Goal: Task Accomplishment & Management: Use online tool/utility

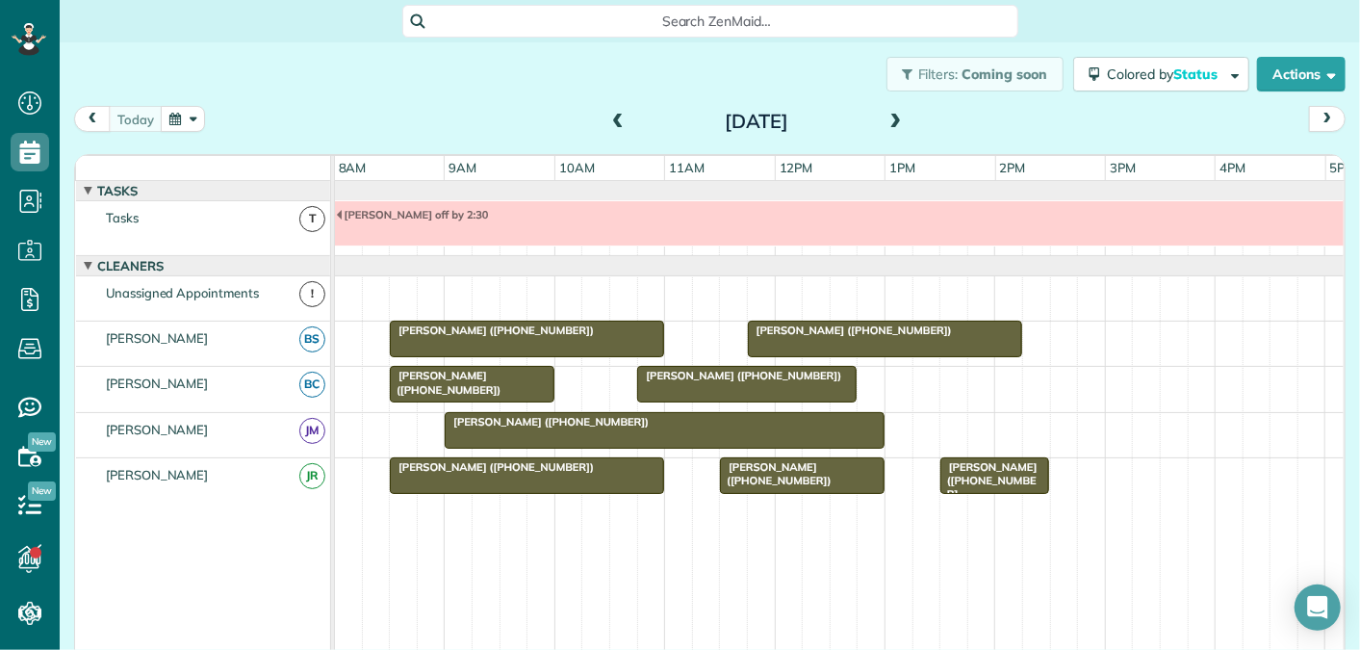
scroll to position [8, 8]
click at [897, 123] on span at bounding box center [895, 122] width 21 height 17
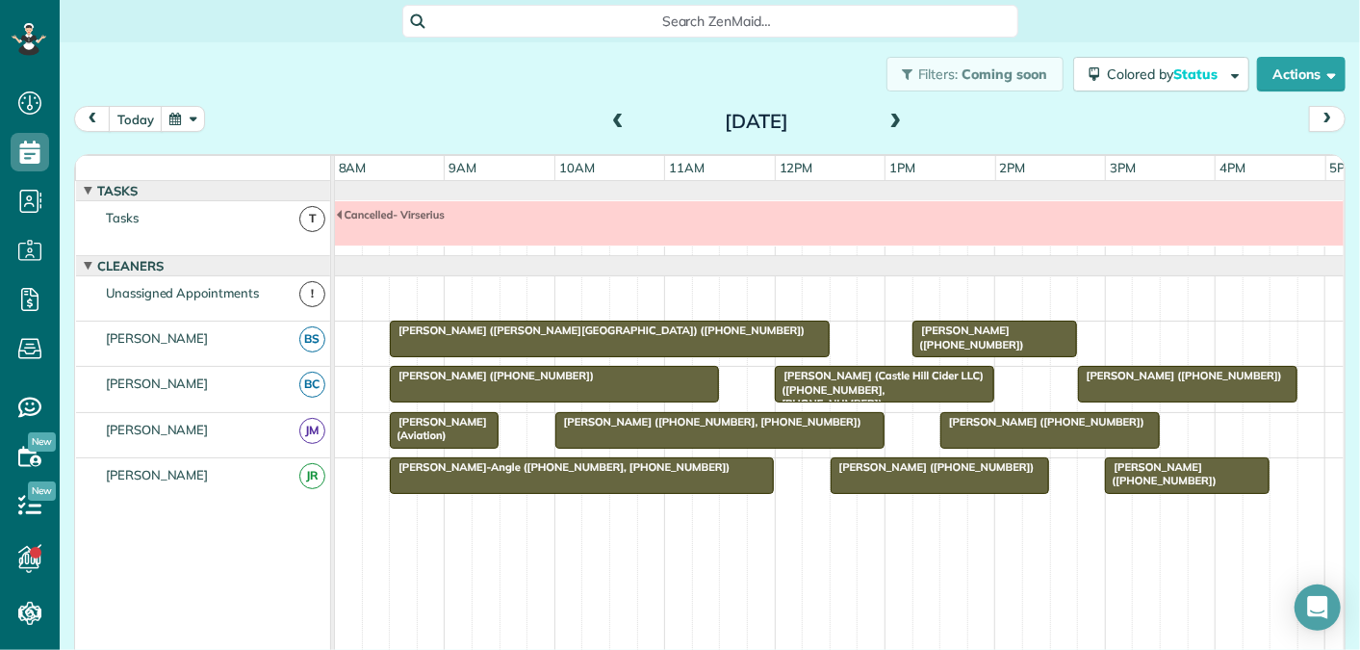
scroll to position [20, 0]
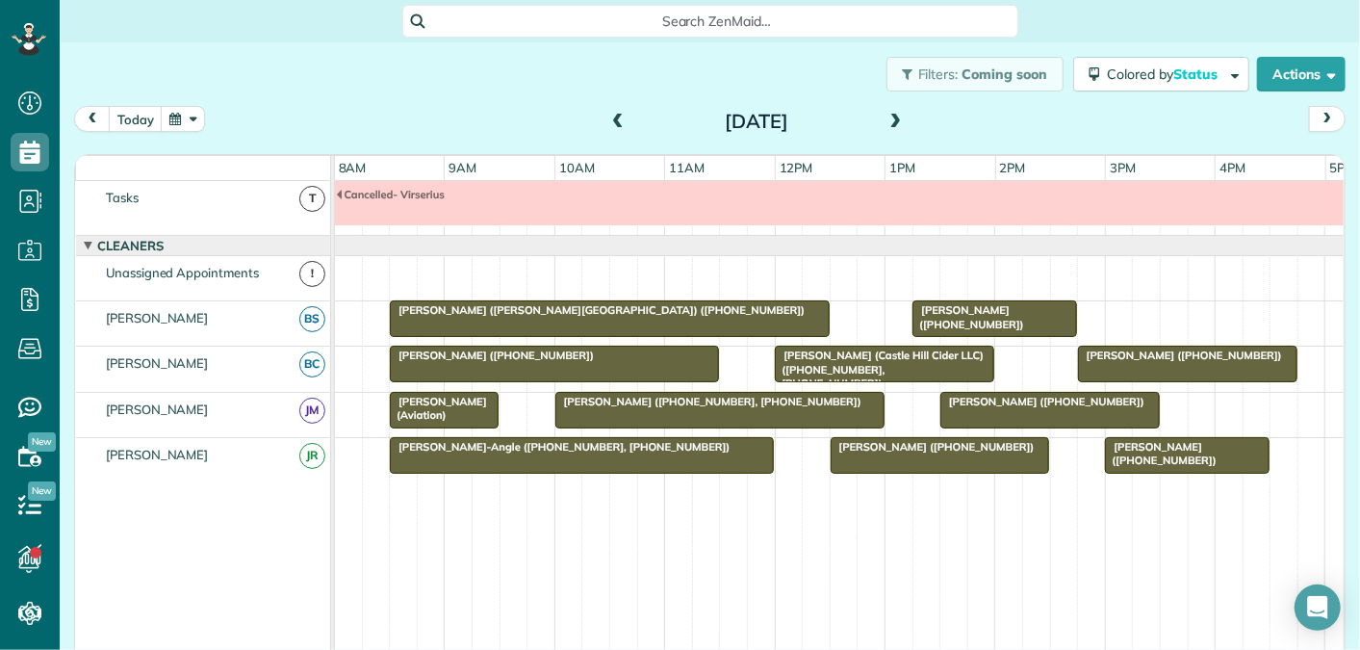
click at [897, 123] on span at bounding box center [895, 122] width 21 height 17
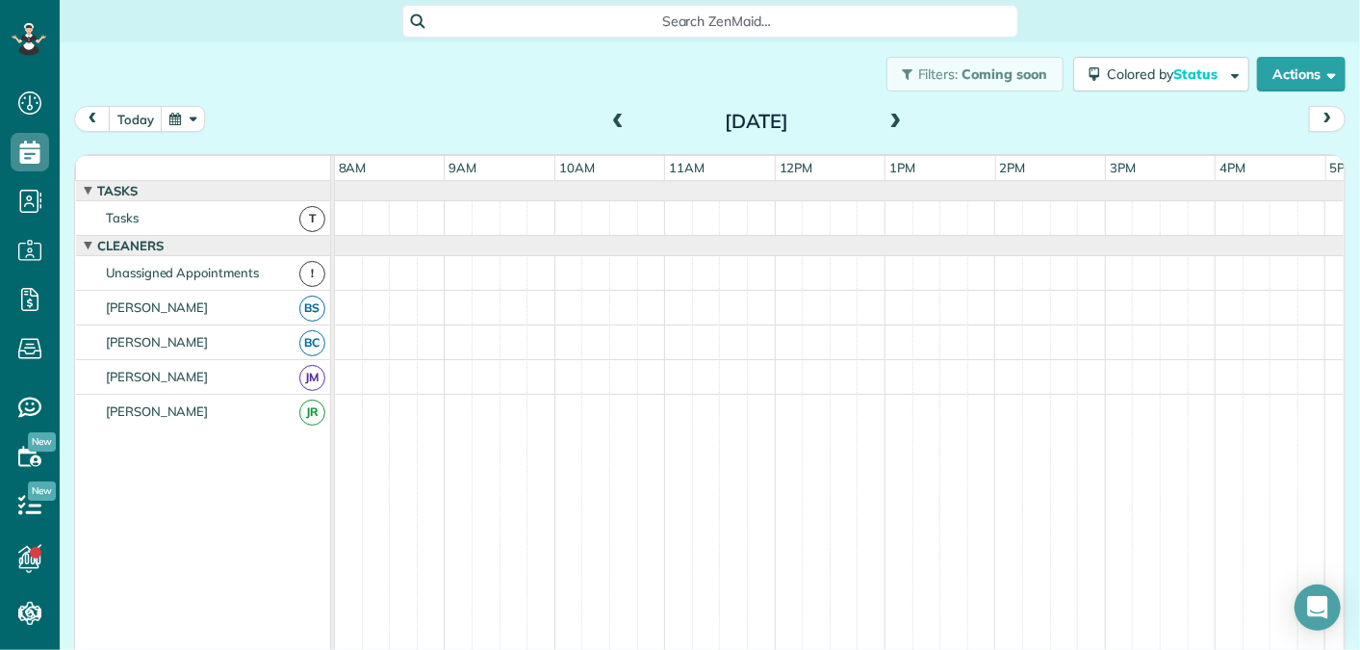
click at [897, 123] on span at bounding box center [895, 122] width 21 height 17
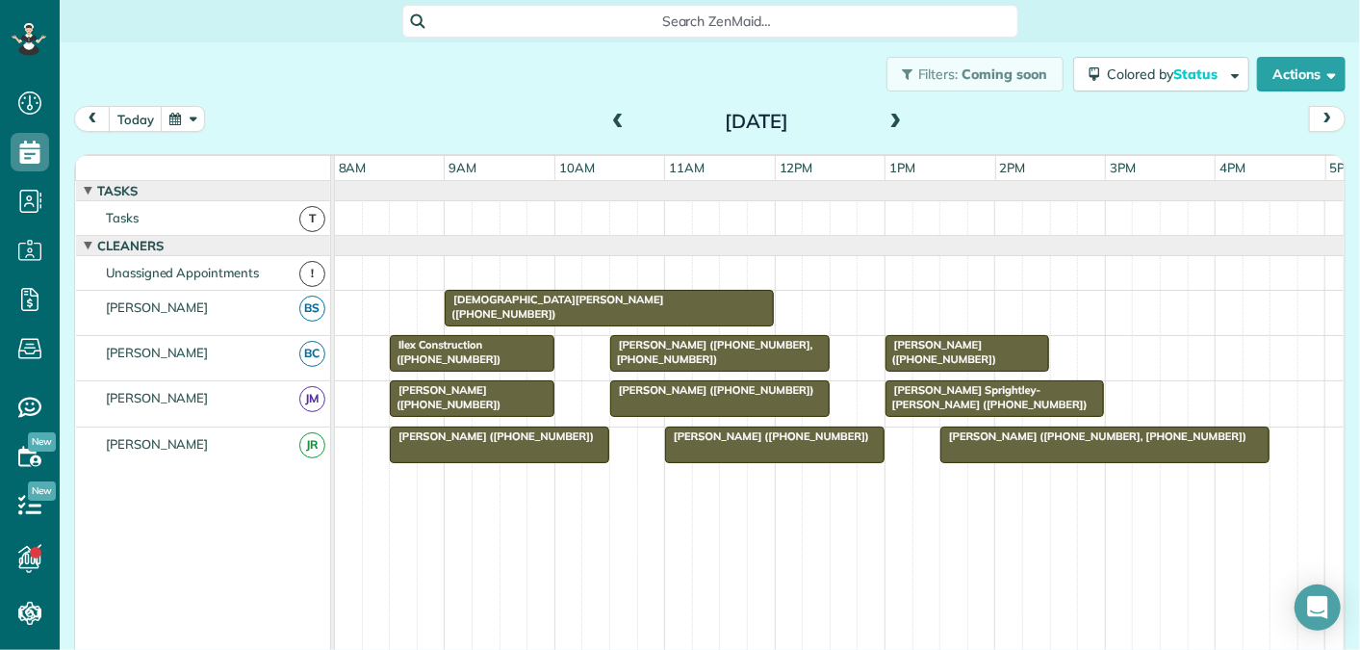
click at [897, 123] on span at bounding box center [895, 122] width 21 height 17
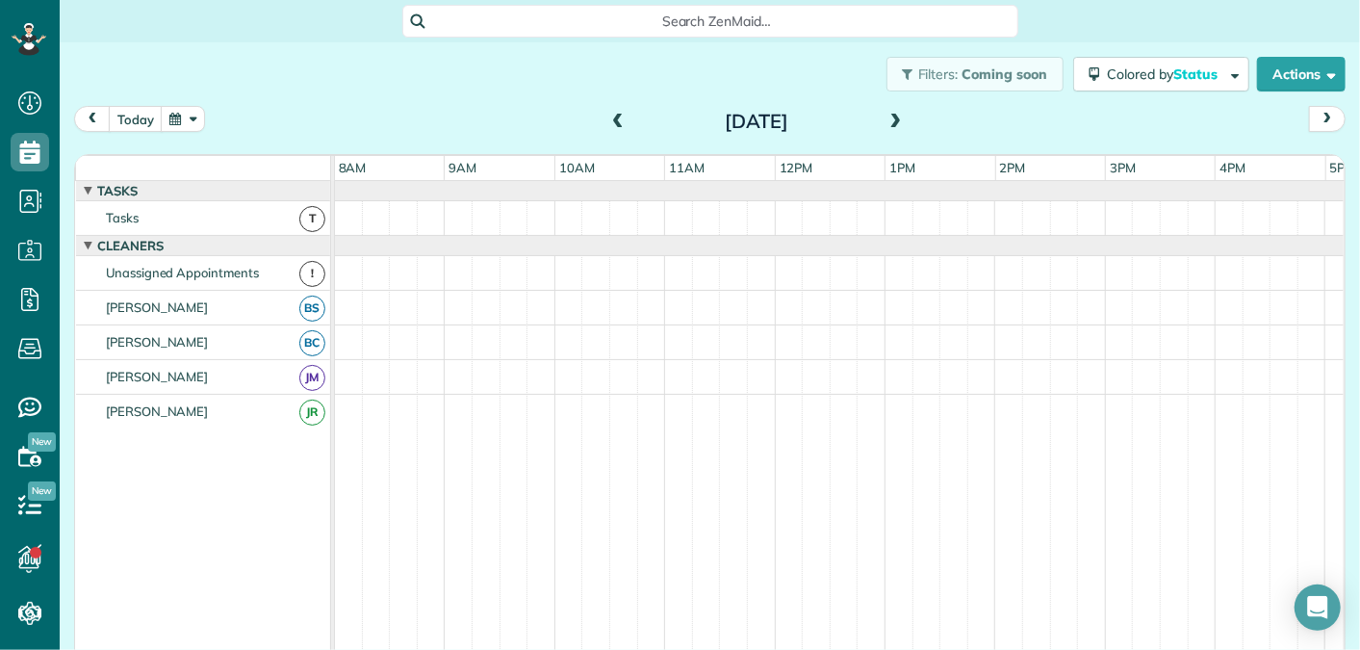
click at [897, 123] on span at bounding box center [895, 122] width 21 height 17
click at [902, 122] on span at bounding box center [895, 122] width 21 height 17
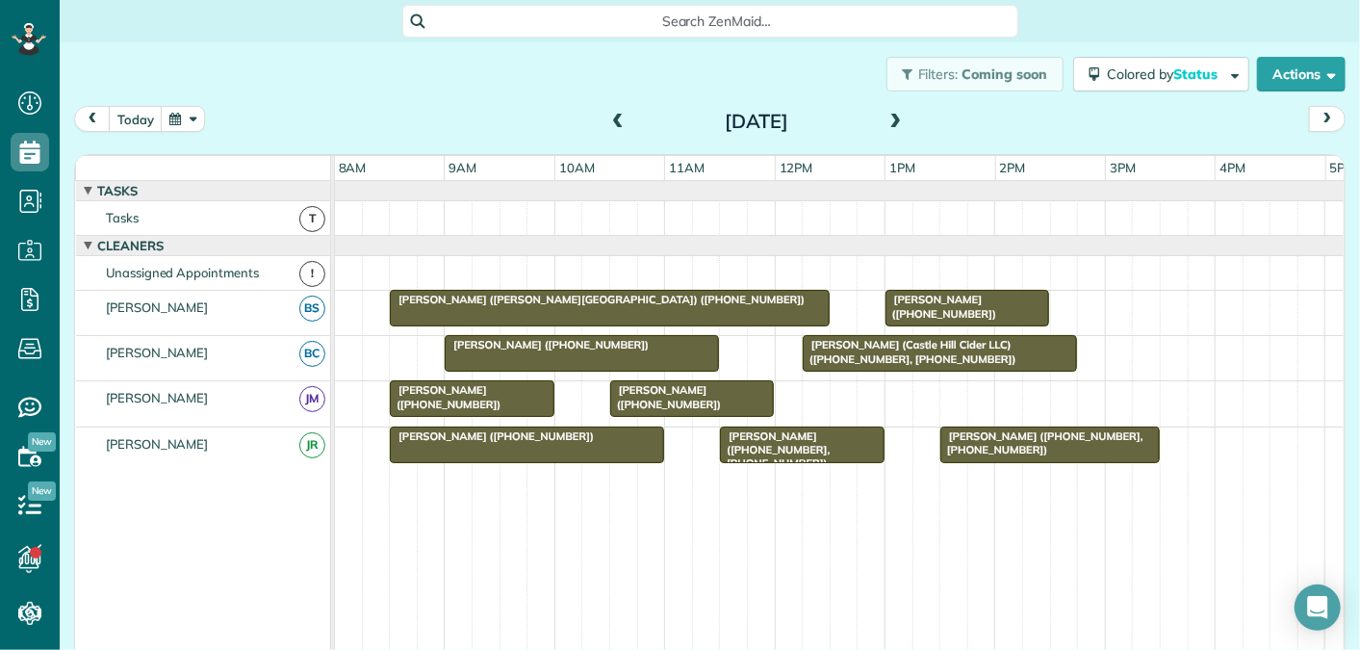
click at [615, 118] on span at bounding box center [617, 122] width 21 height 17
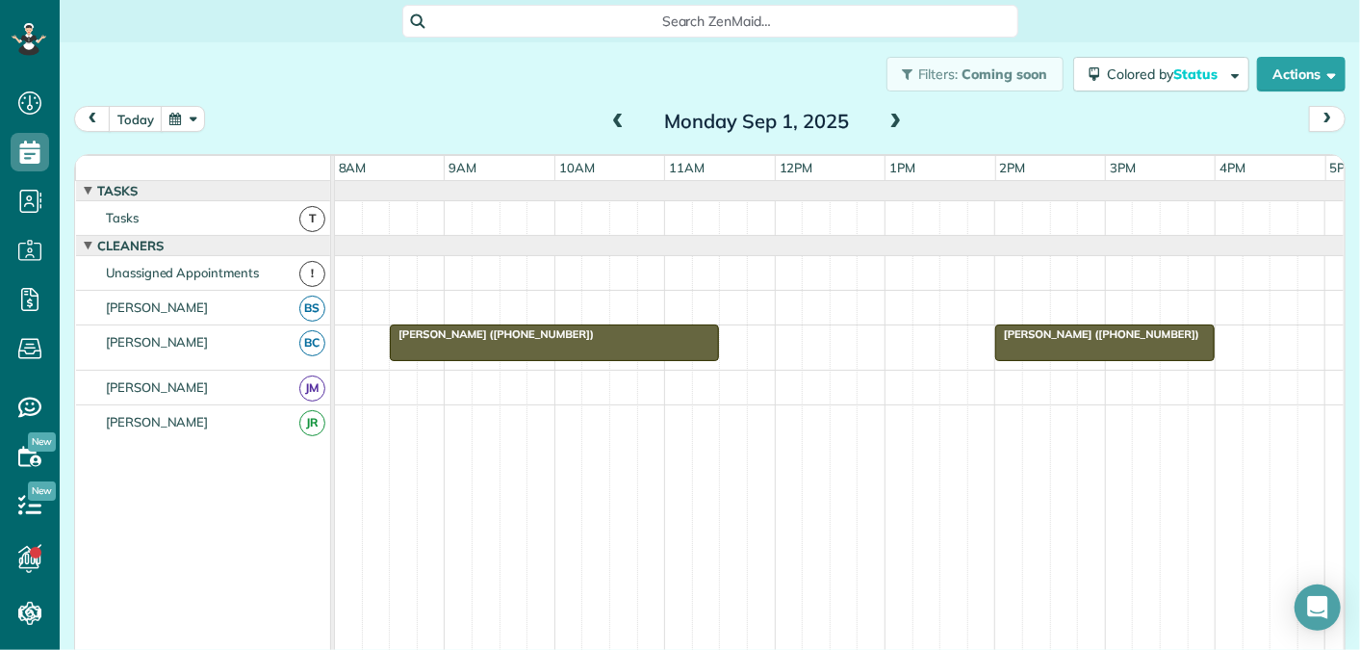
click at [897, 121] on span at bounding box center [895, 122] width 21 height 17
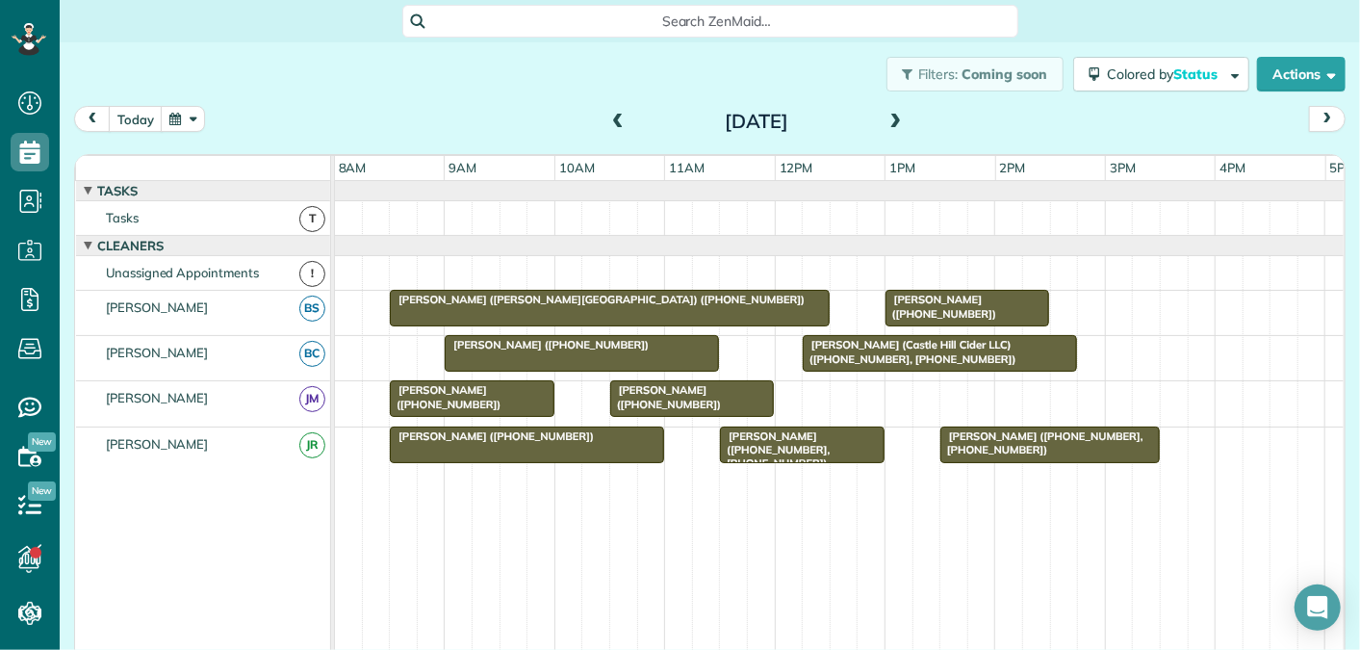
click at [894, 115] on span at bounding box center [895, 122] width 21 height 17
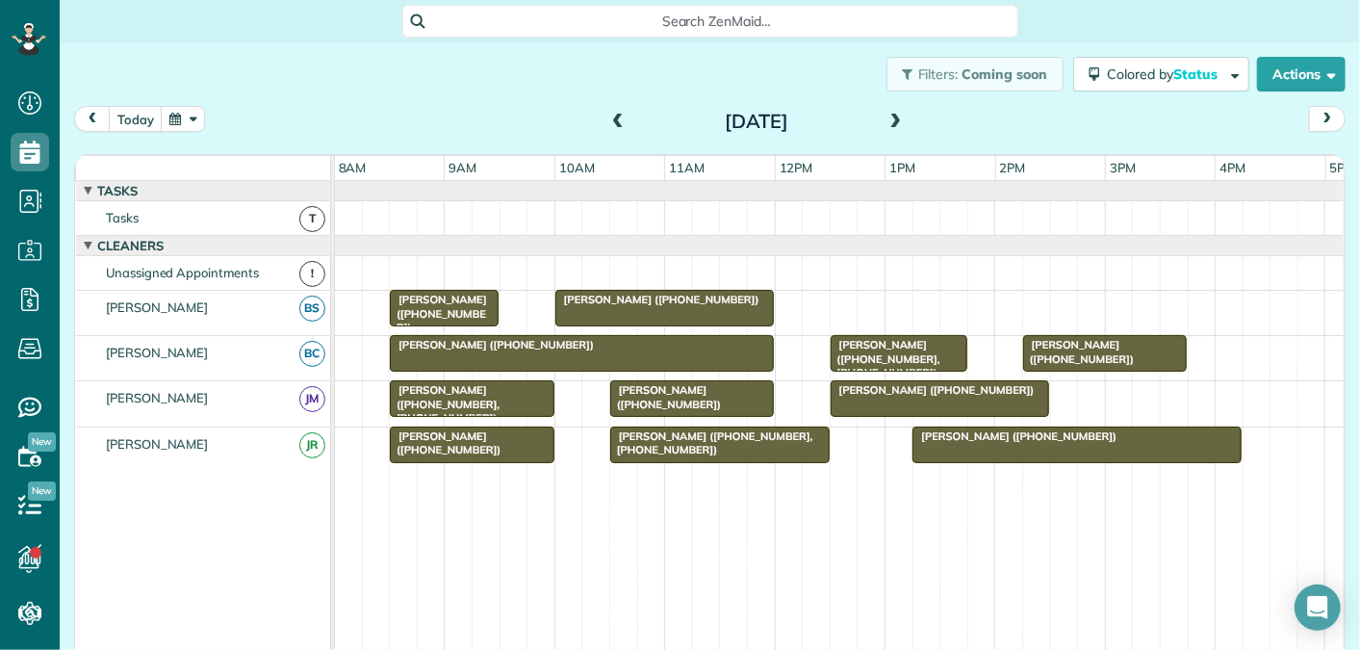
click at [892, 124] on span at bounding box center [895, 122] width 21 height 17
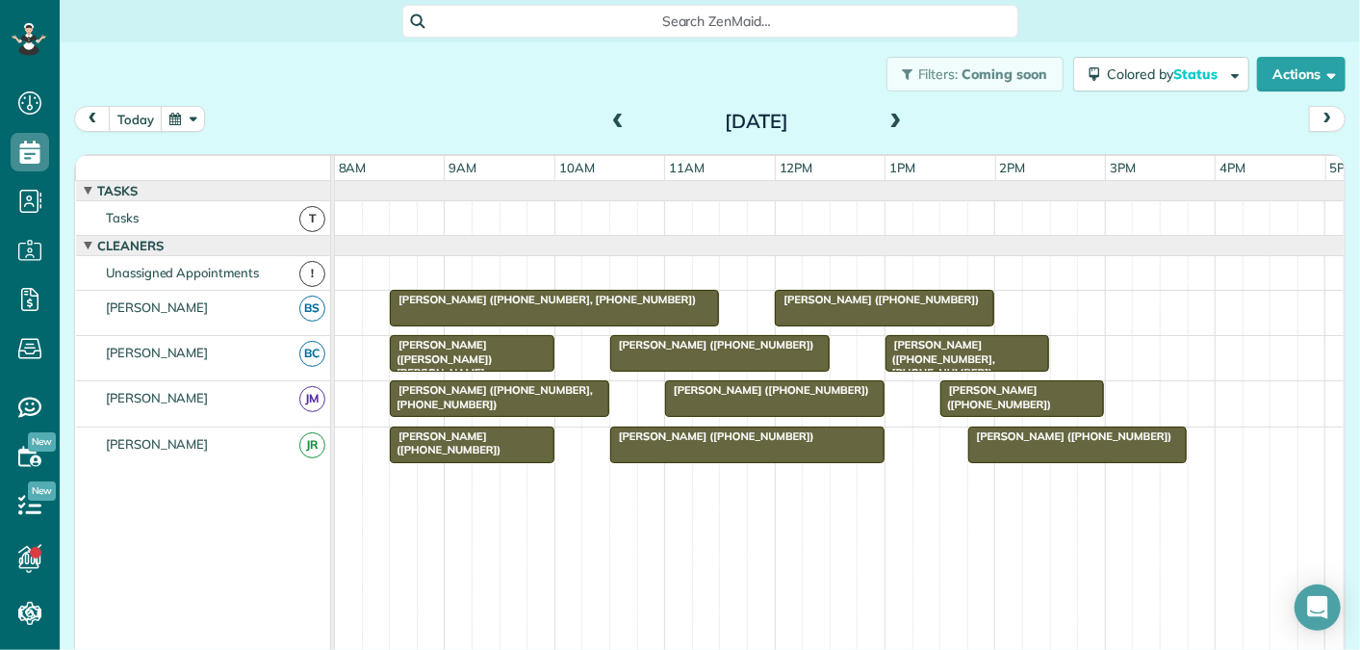
click at [894, 124] on span at bounding box center [895, 122] width 21 height 17
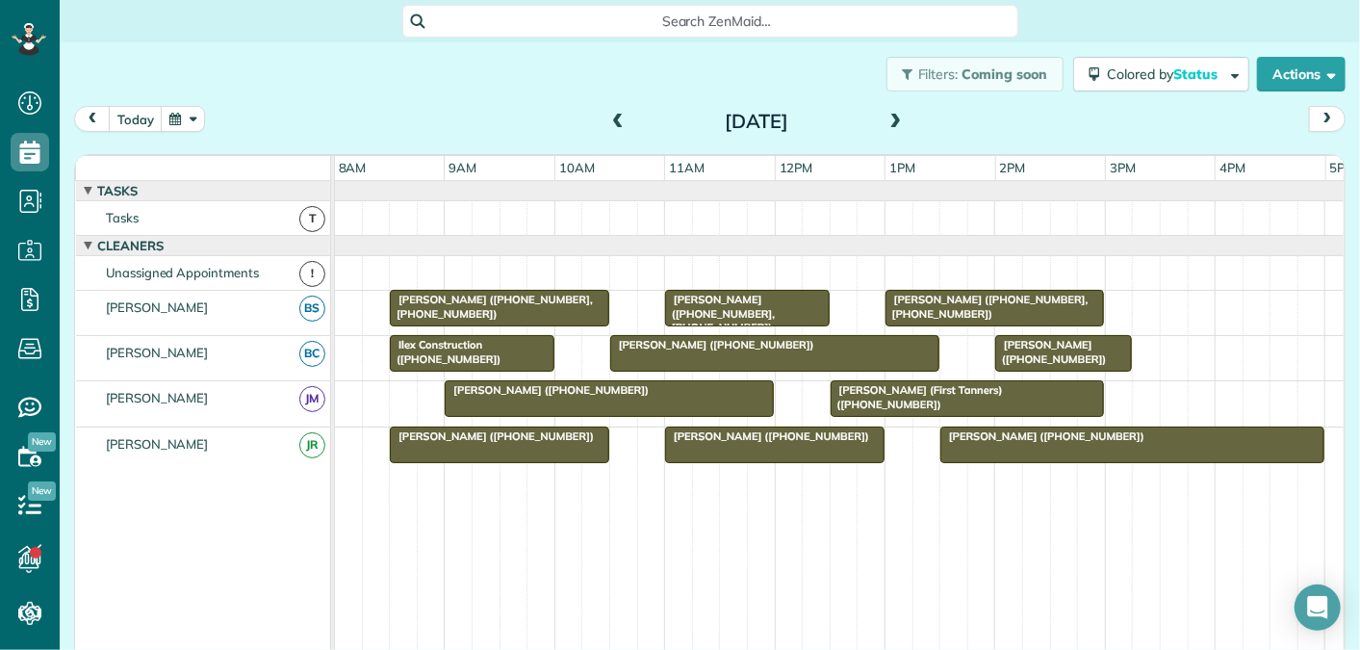
click at [615, 121] on span at bounding box center [617, 122] width 21 height 17
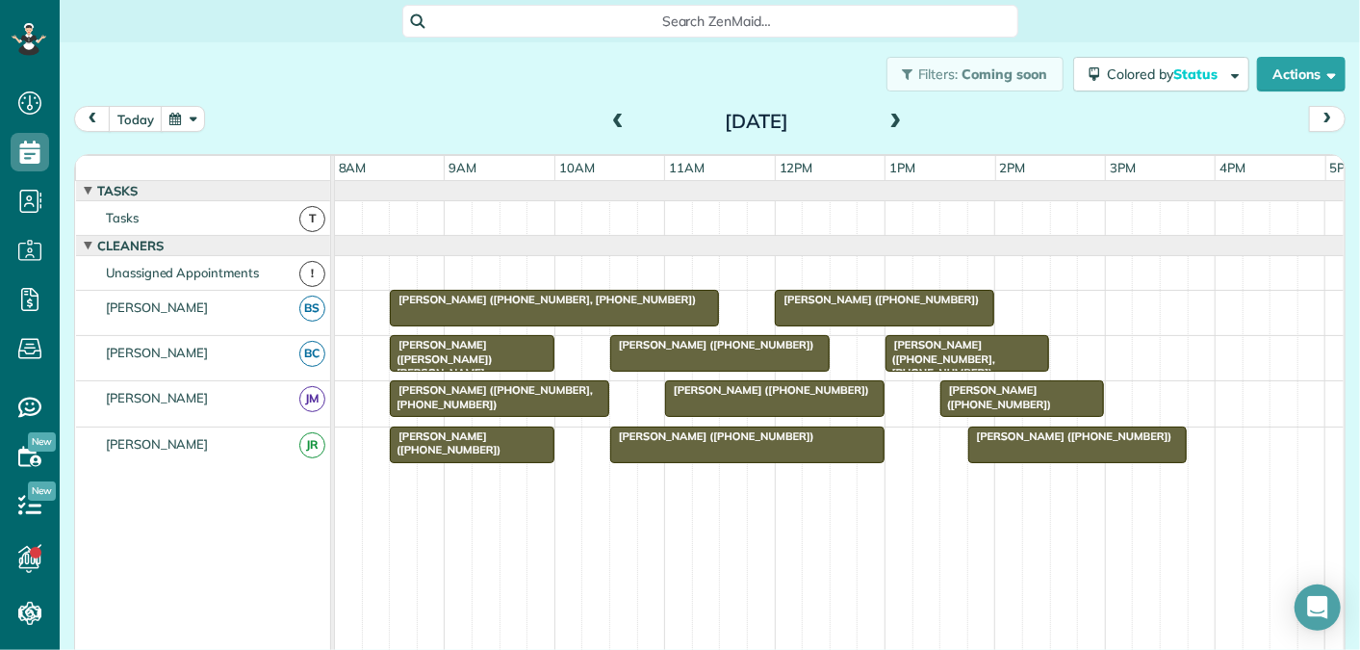
click at [615, 121] on span at bounding box center [617, 122] width 21 height 17
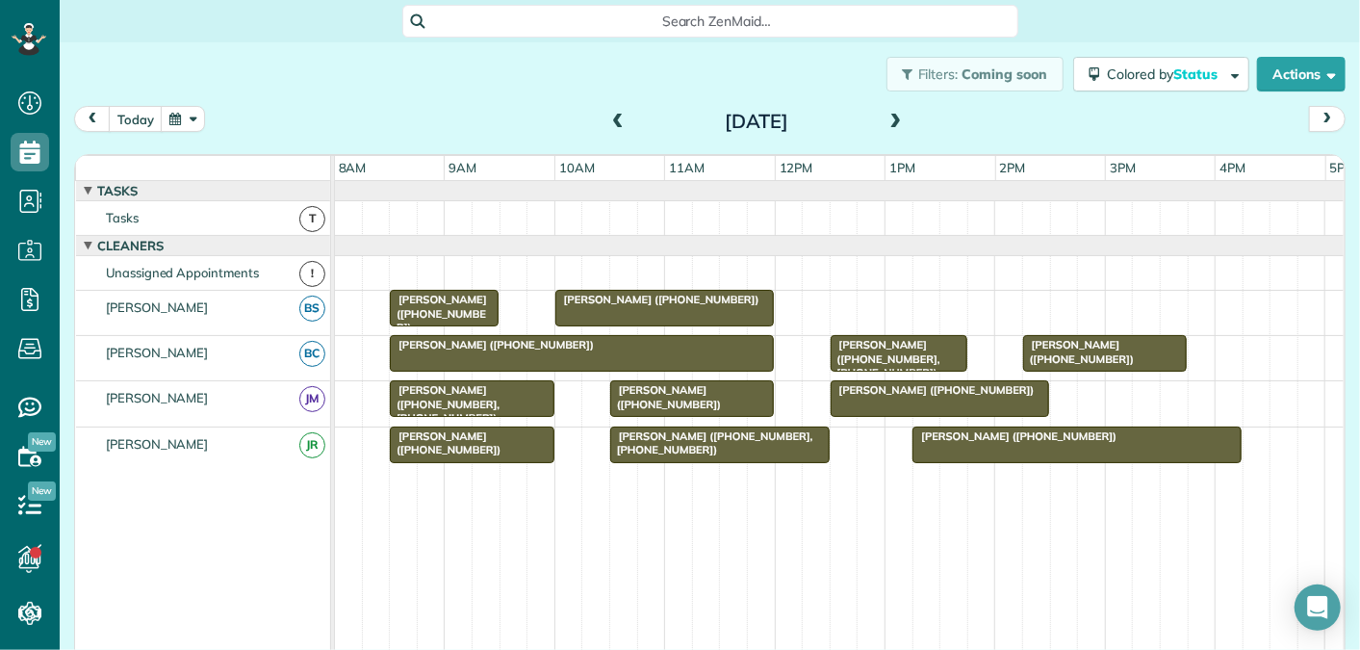
click at [615, 121] on span at bounding box center [617, 122] width 21 height 17
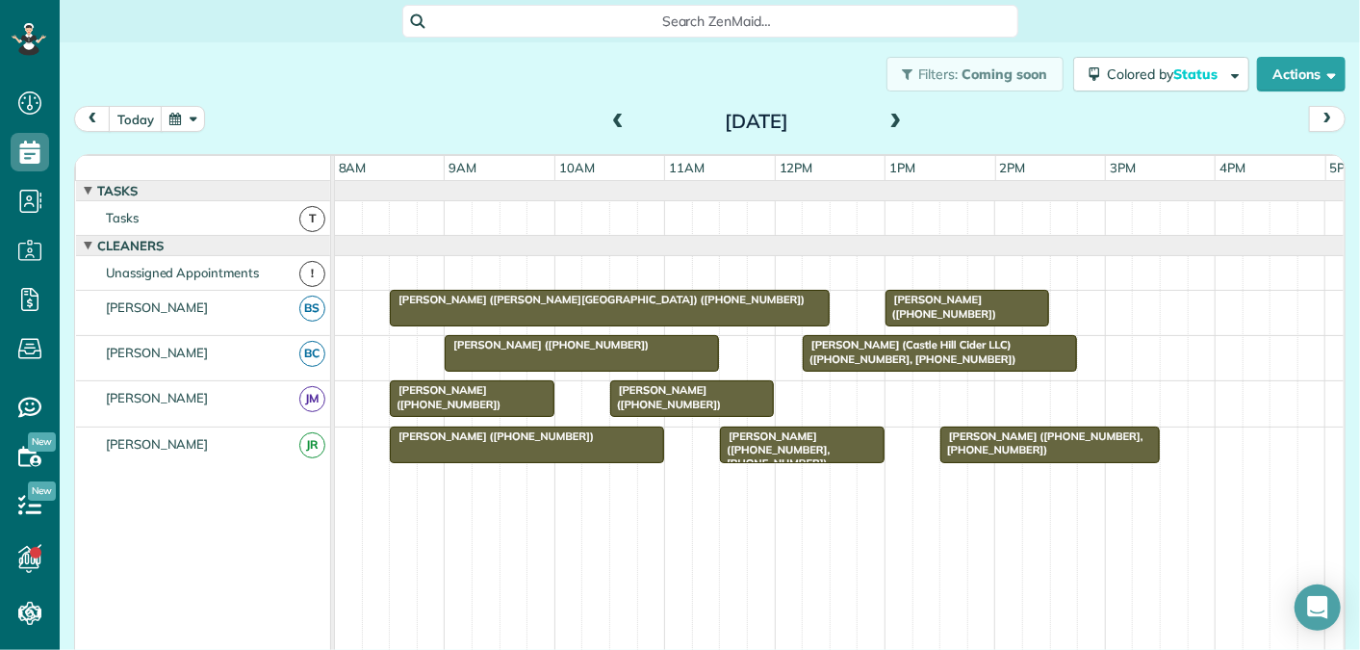
click at [618, 122] on span at bounding box center [617, 122] width 21 height 17
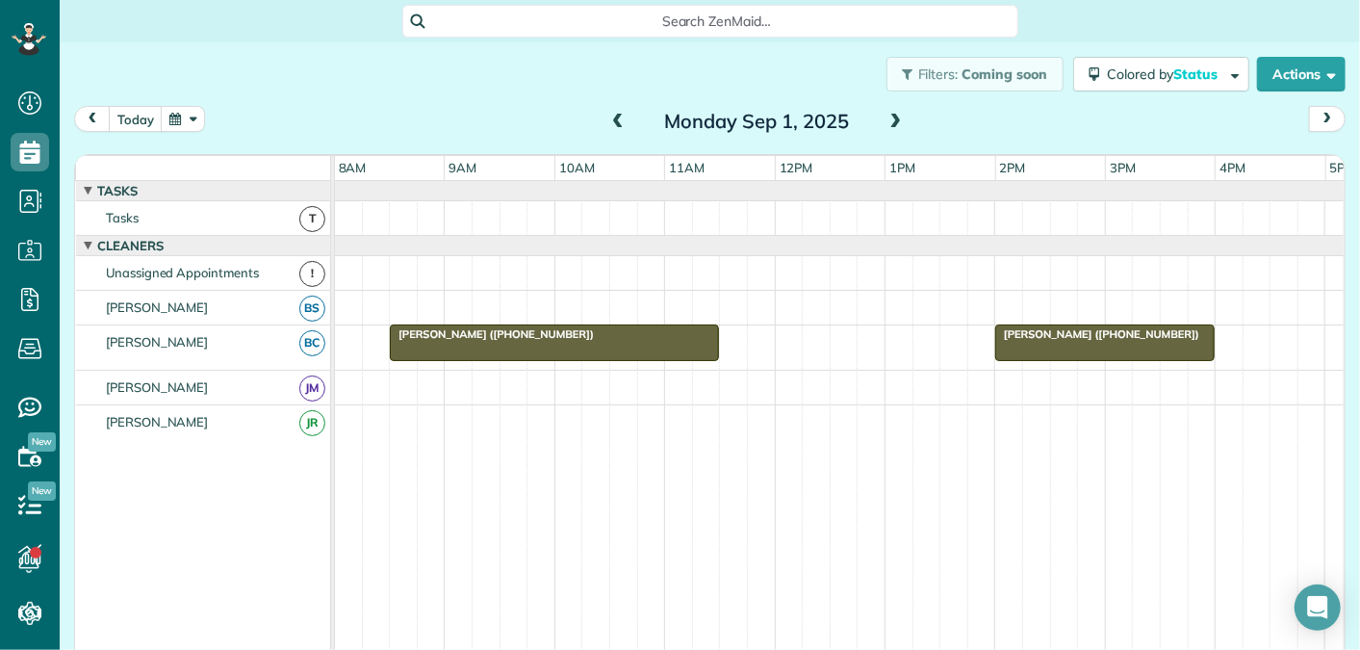
click at [893, 120] on span at bounding box center [895, 122] width 21 height 17
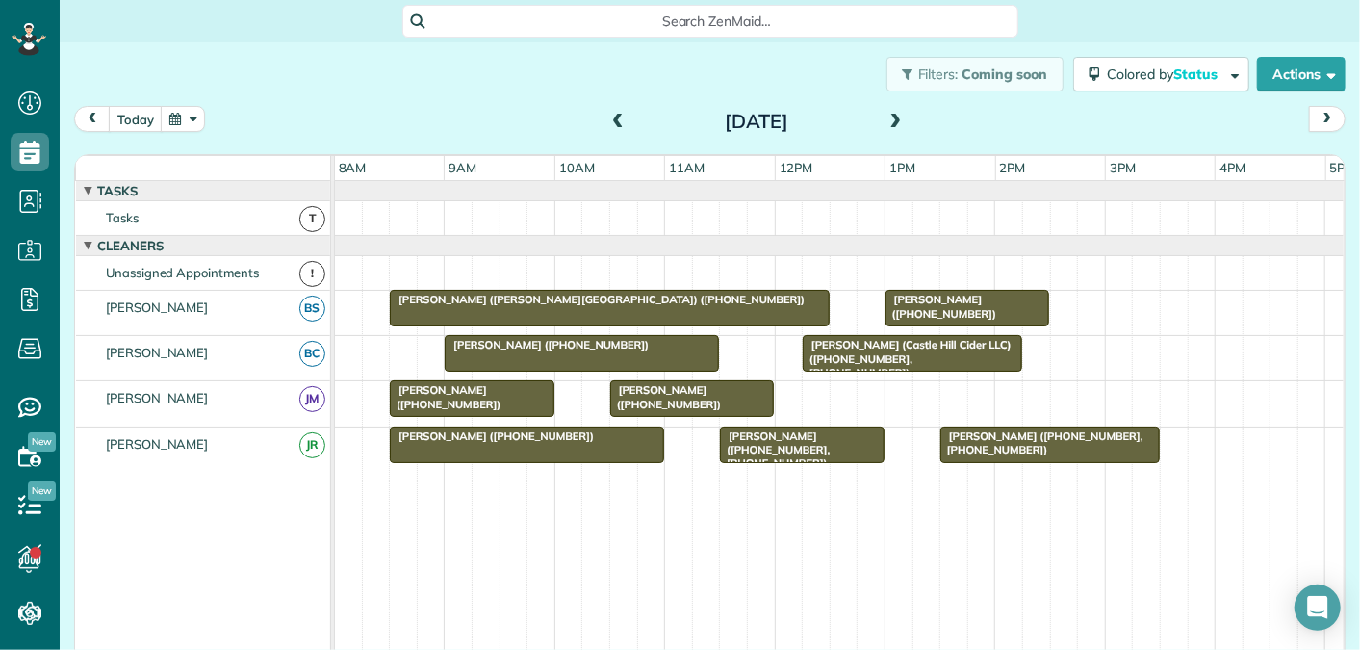
click at [896, 113] on span at bounding box center [895, 122] width 21 height 29
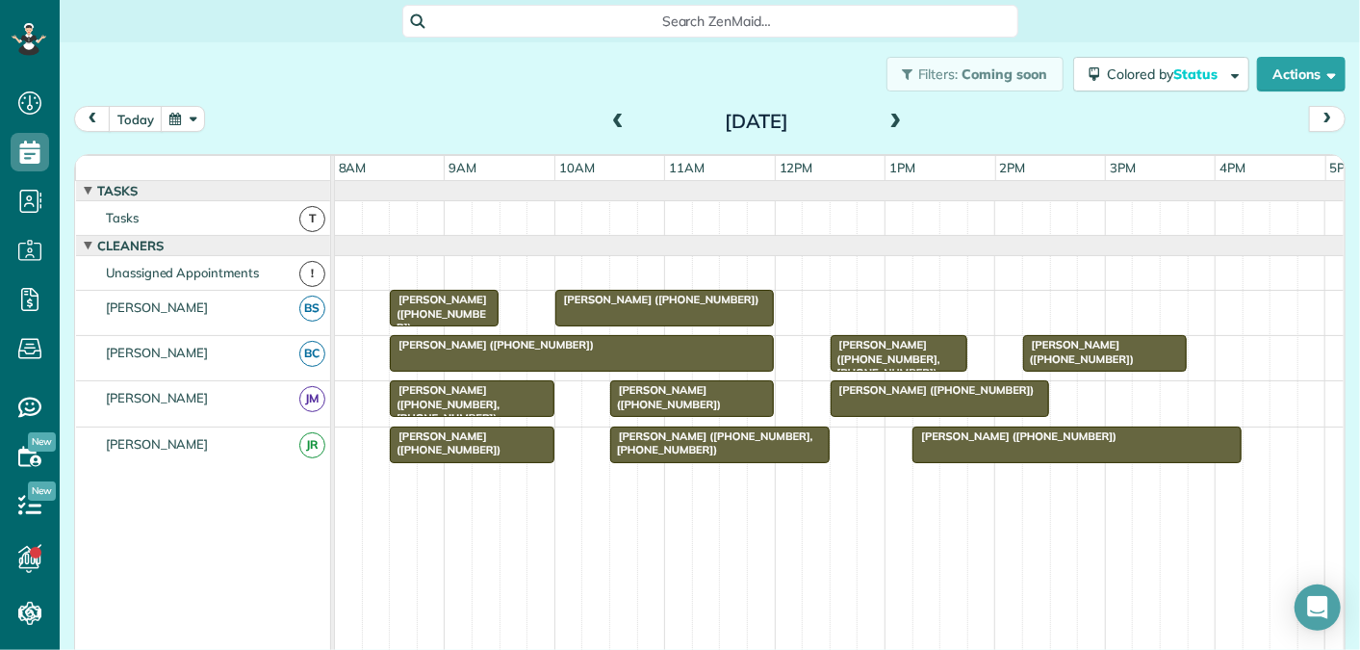
click at [614, 119] on span at bounding box center [617, 122] width 21 height 17
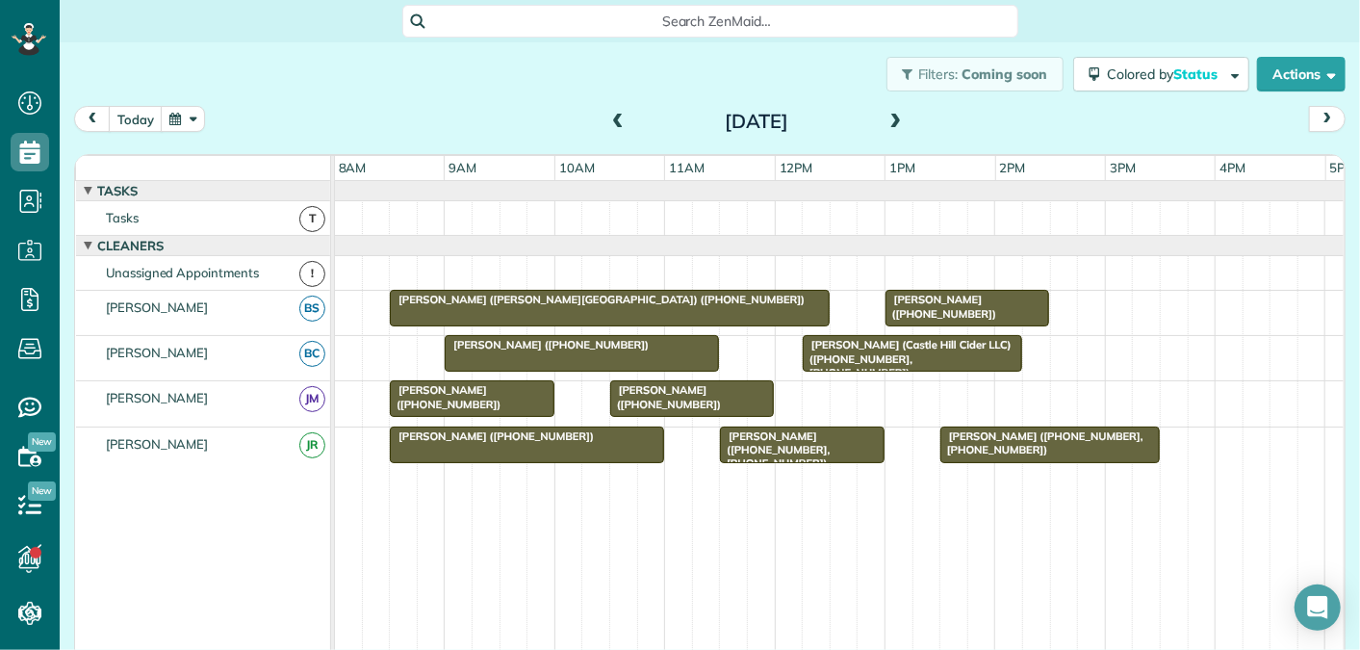
click at [897, 117] on span at bounding box center [895, 122] width 21 height 17
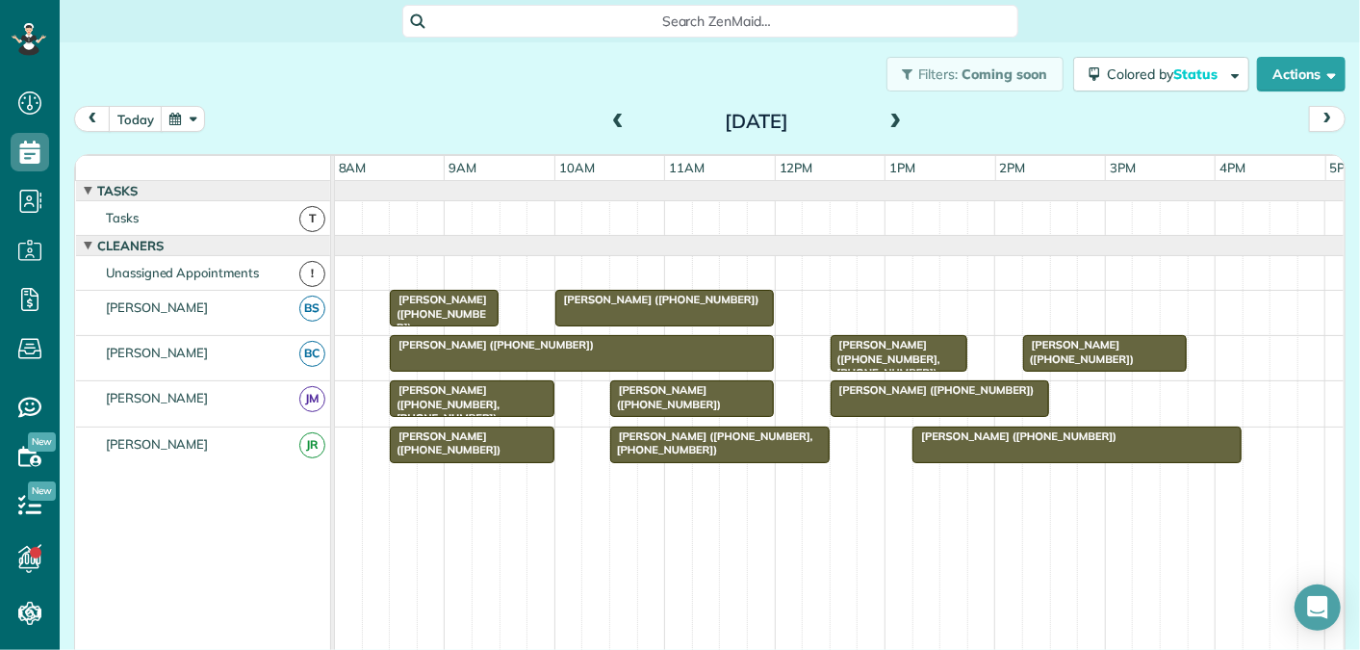
click at [897, 117] on span at bounding box center [895, 122] width 21 height 17
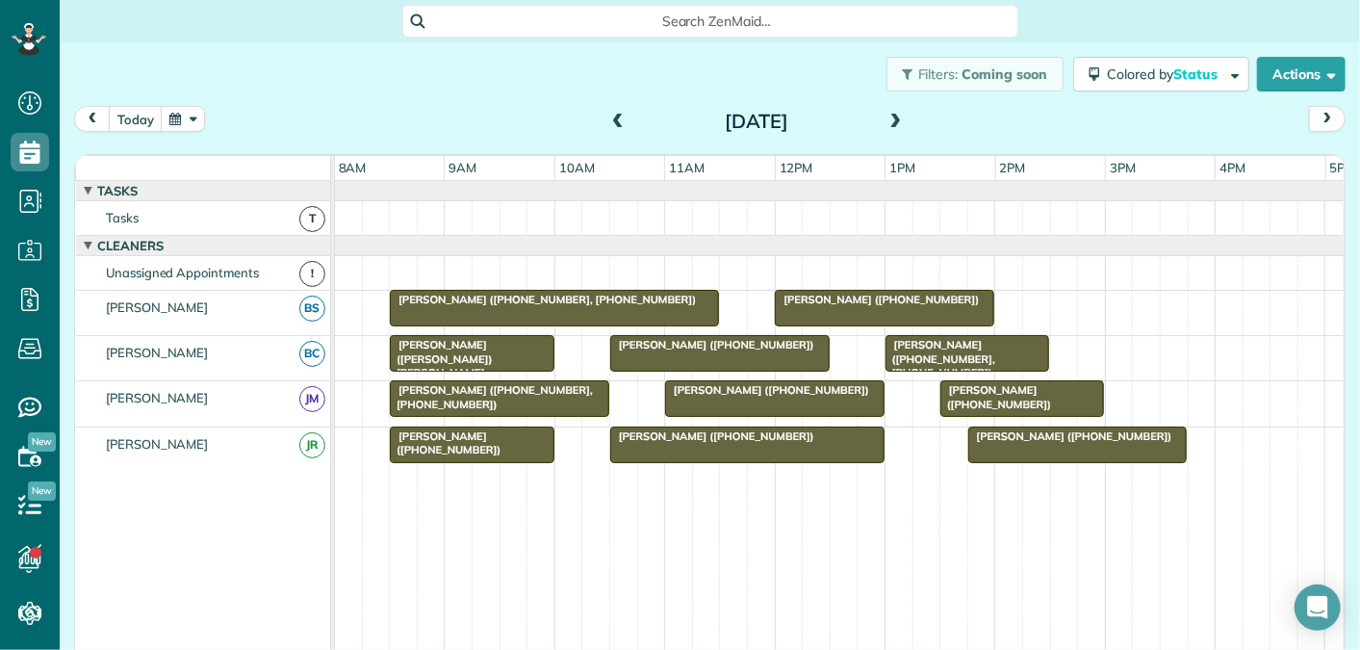
click at [897, 117] on span at bounding box center [895, 122] width 21 height 17
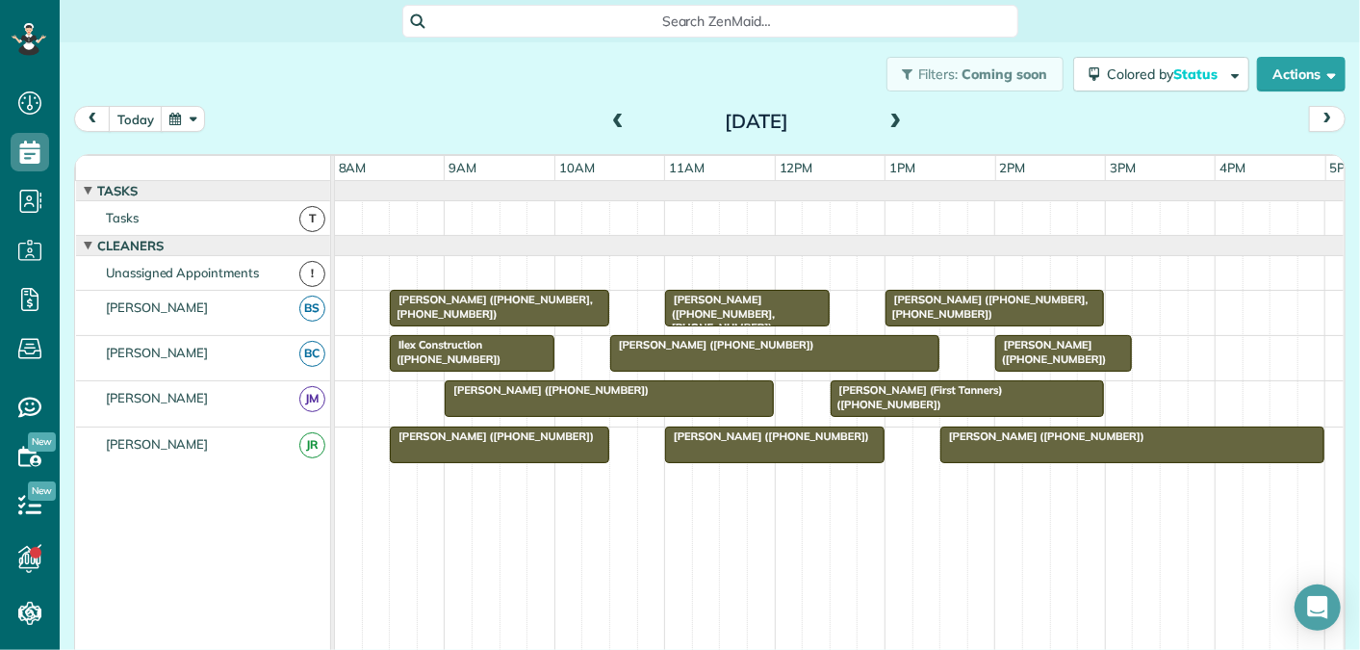
click at [617, 117] on span at bounding box center [617, 122] width 21 height 17
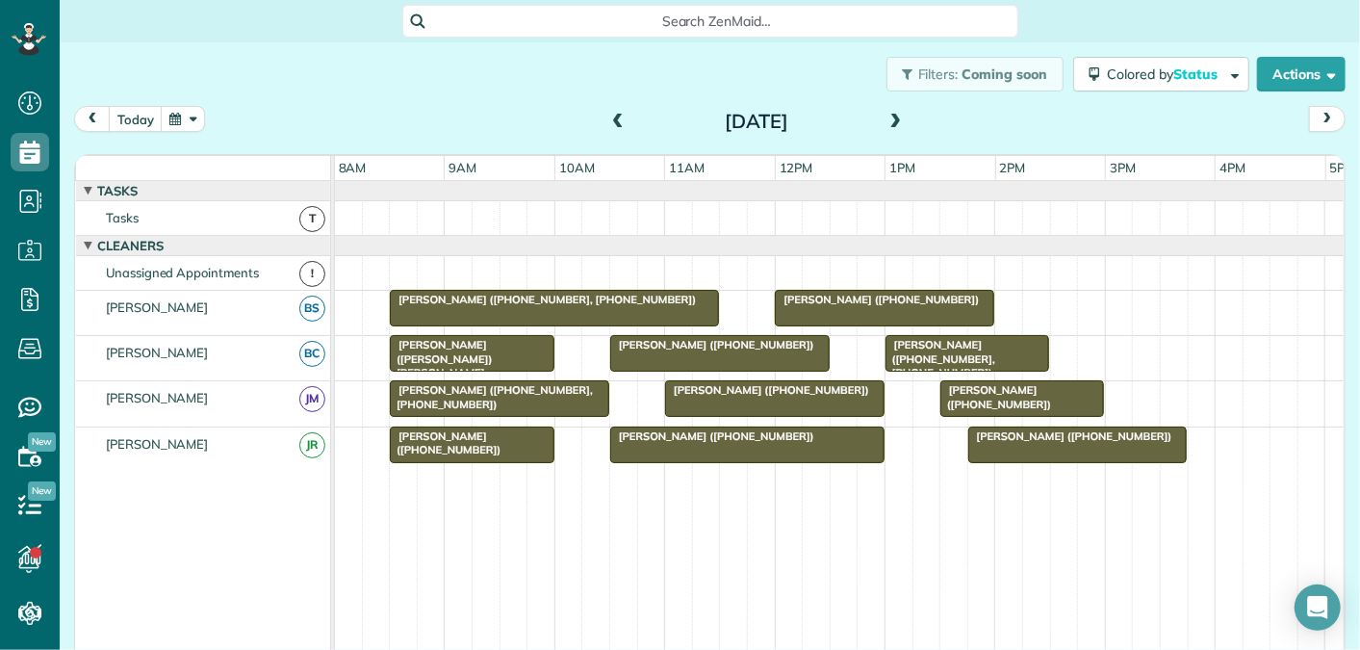
click at [617, 117] on span at bounding box center [617, 122] width 21 height 17
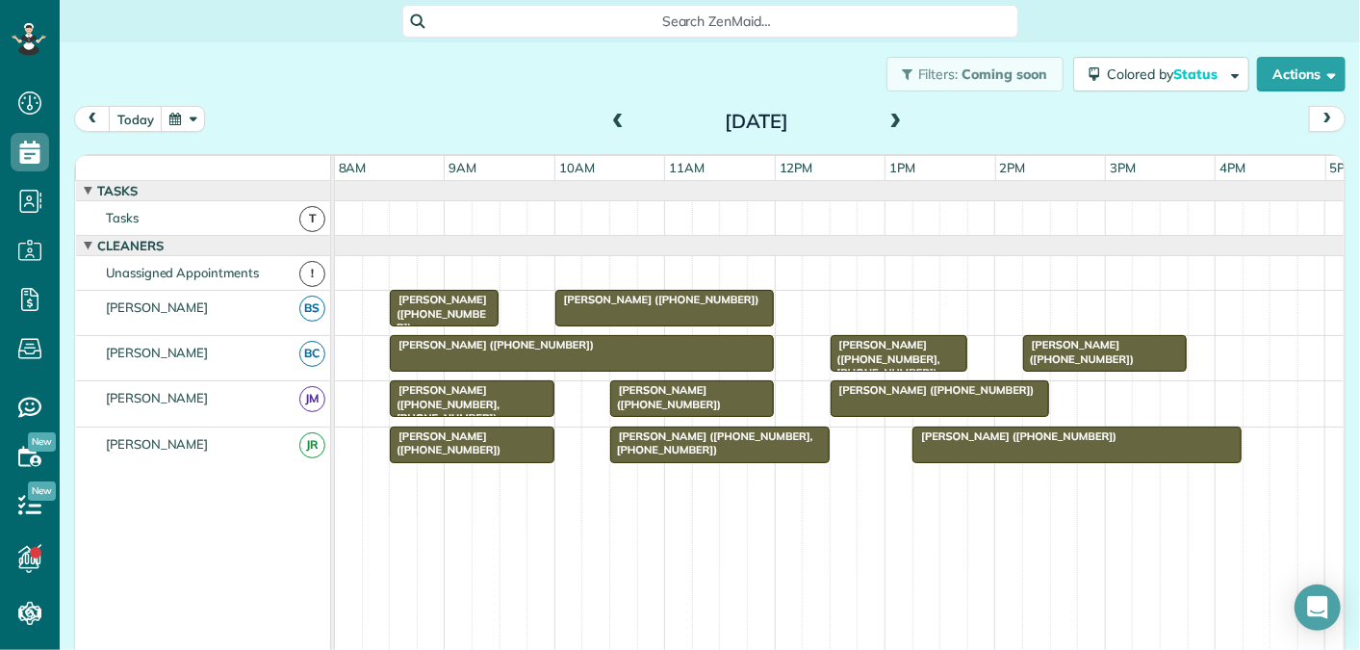
click at [617, 117] on span at bounding box center [617, 122] width 21 height 17
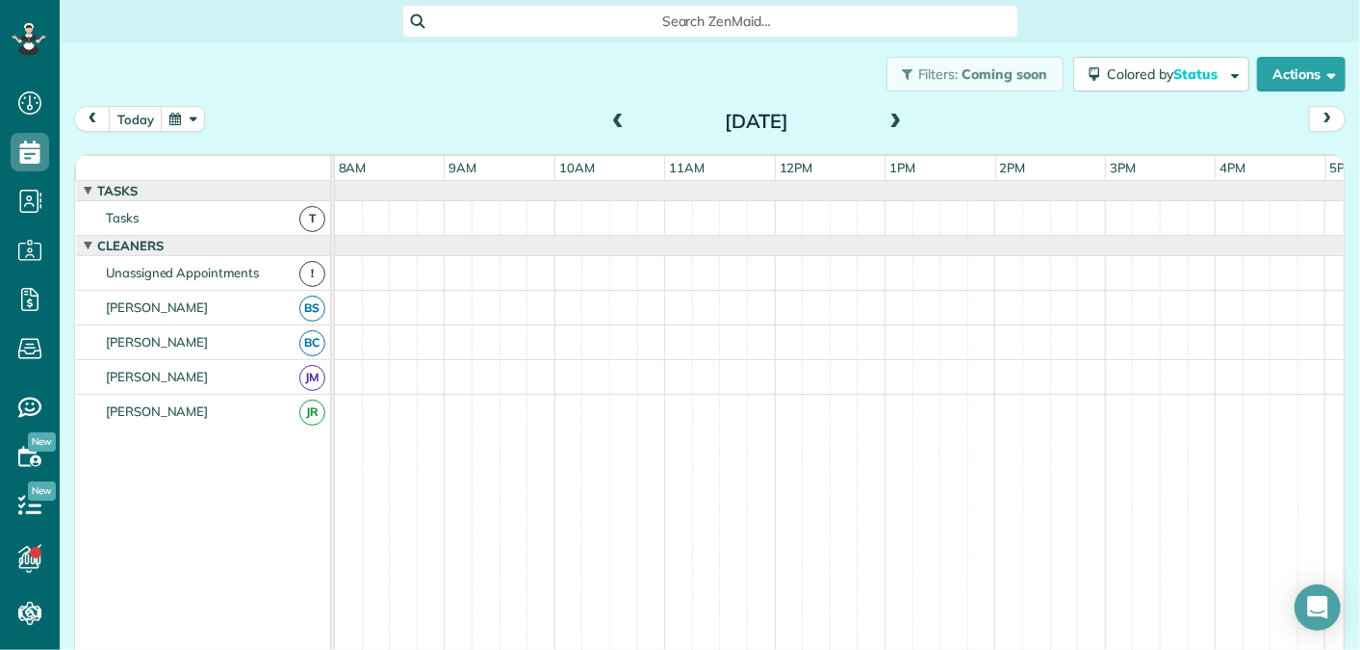
click at [618, 117] on span at bounding box center [617, 122] width 21 height 17
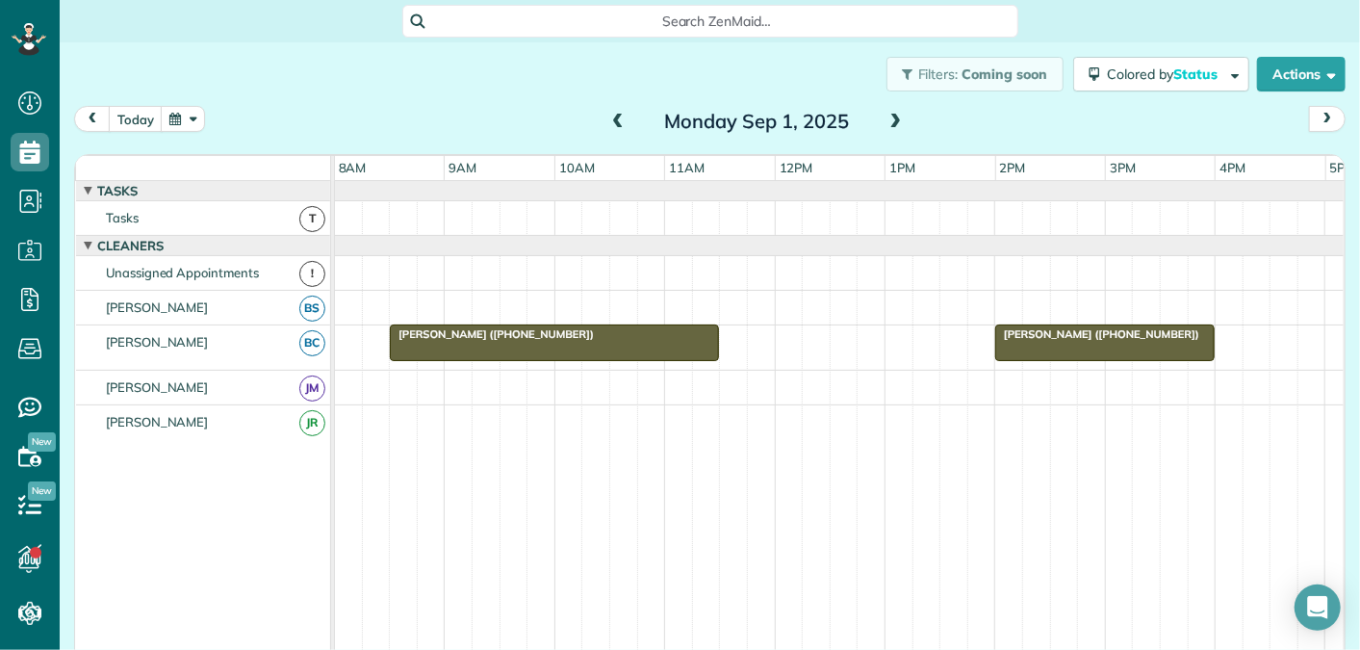
click at [618, 117] on span at bounding box center [617, 122] width 21 height 17
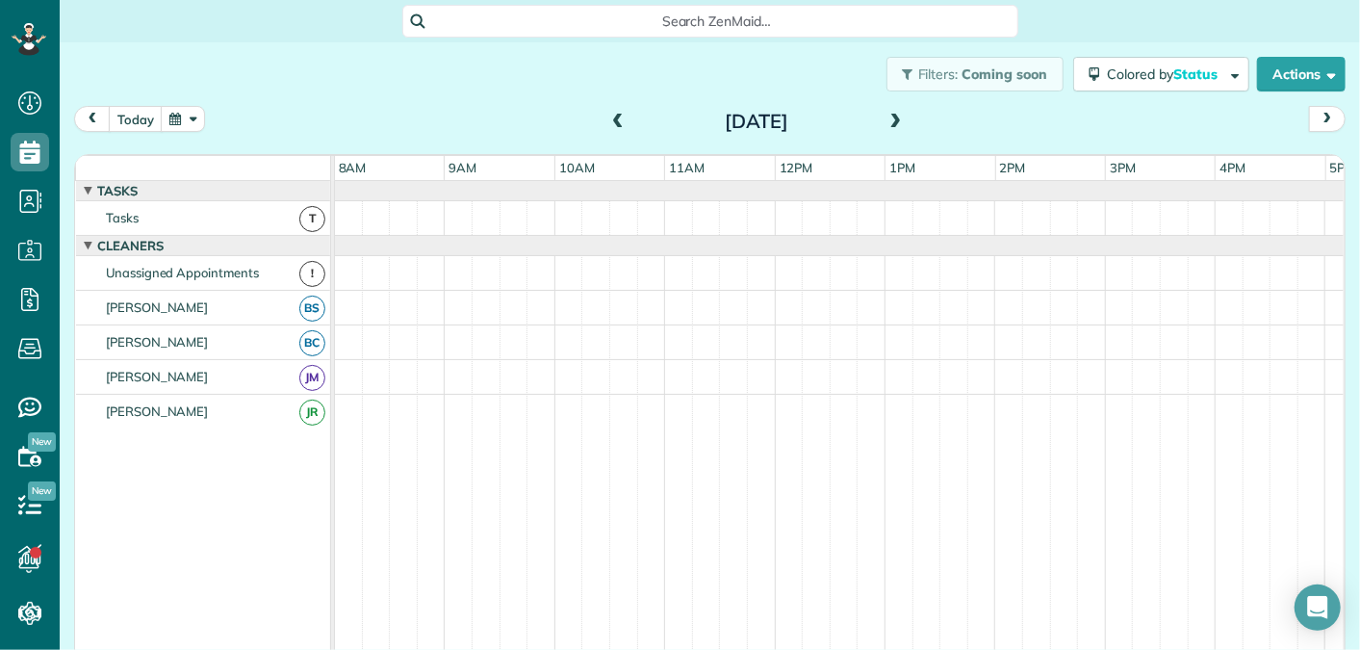
click at [618, 117] on span at bounding box center [617, 122] width 21 height 17
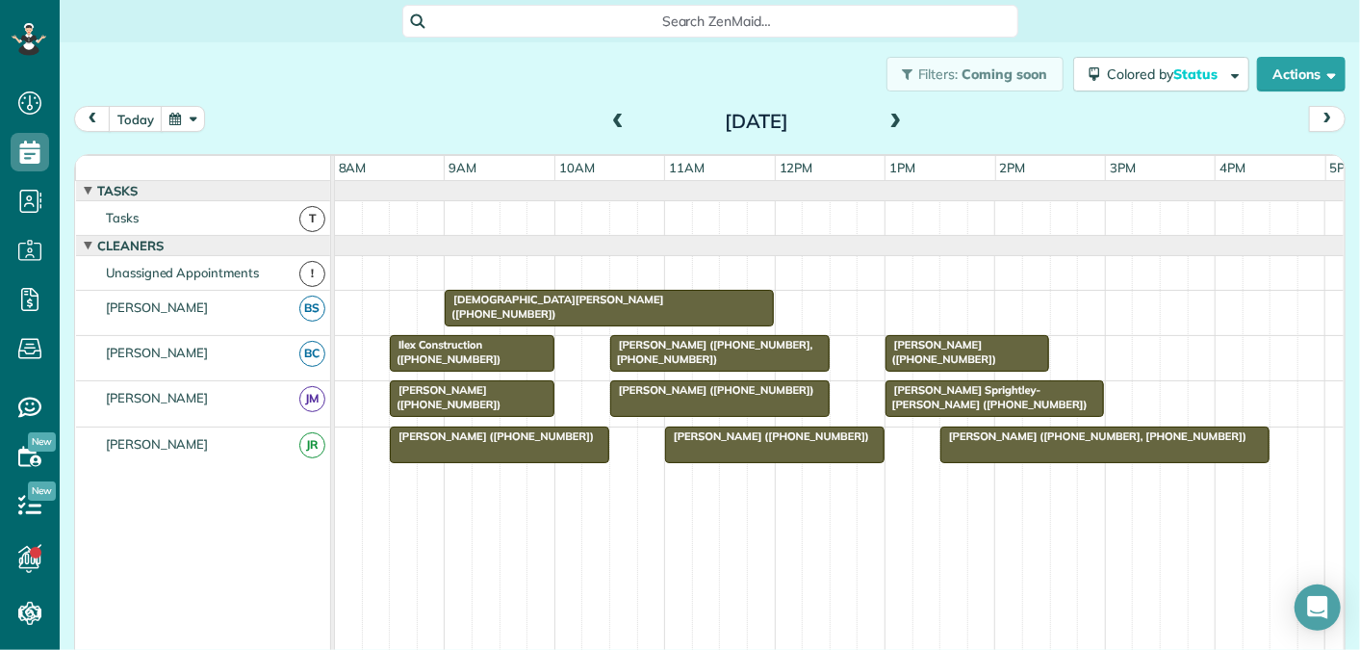
click at [618, 117] on span at bounding box center [617, 122] width 21 height 17
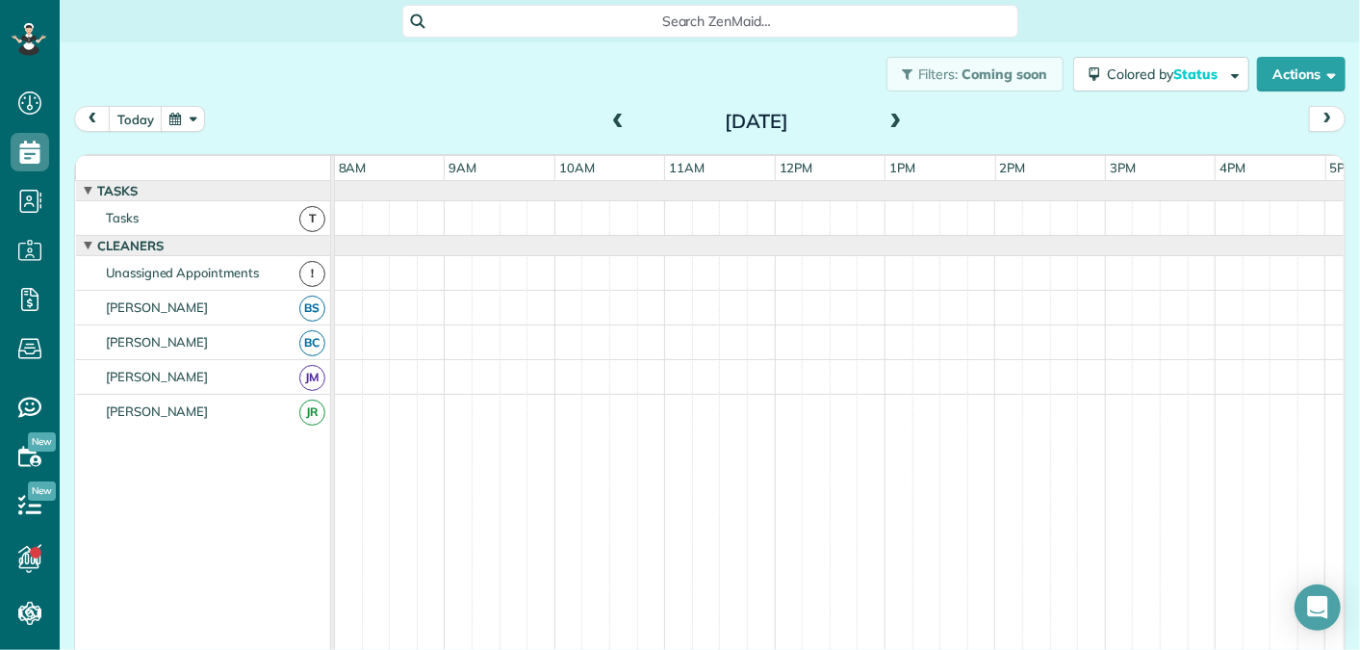
click at [618, 117] on span at bounding box center [617, 122] width 21 height 17
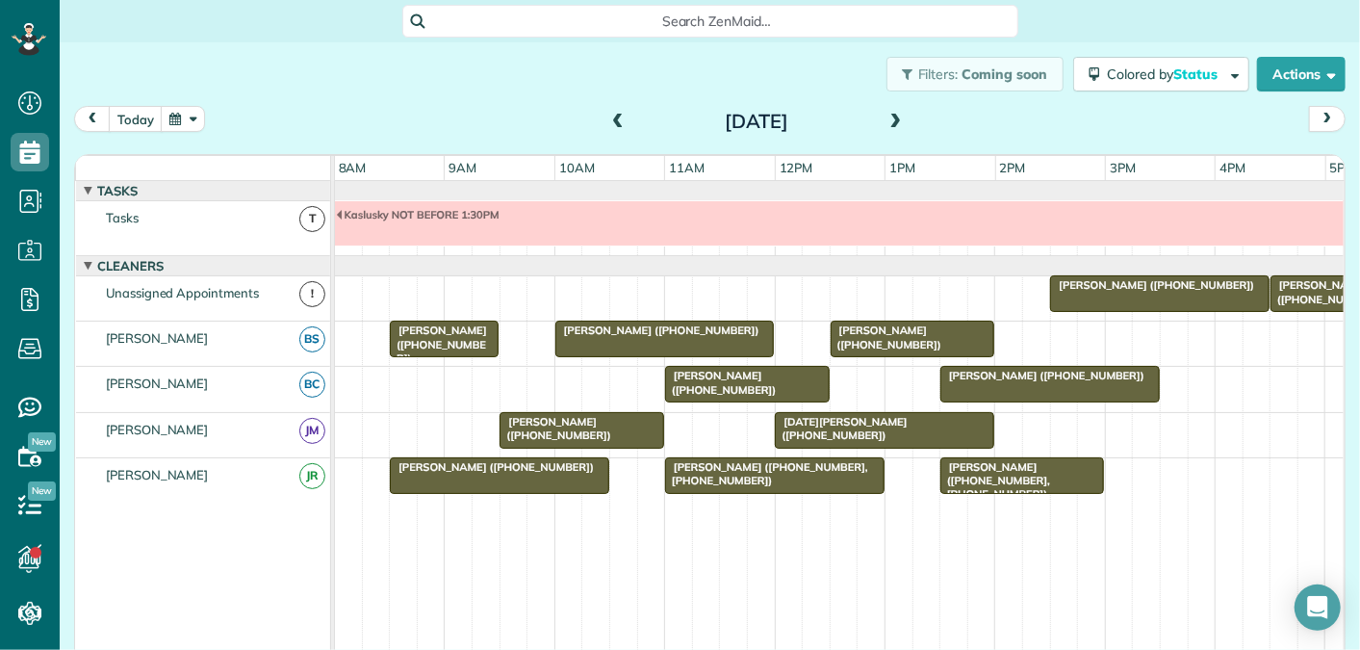
scroll to position [20, 0]
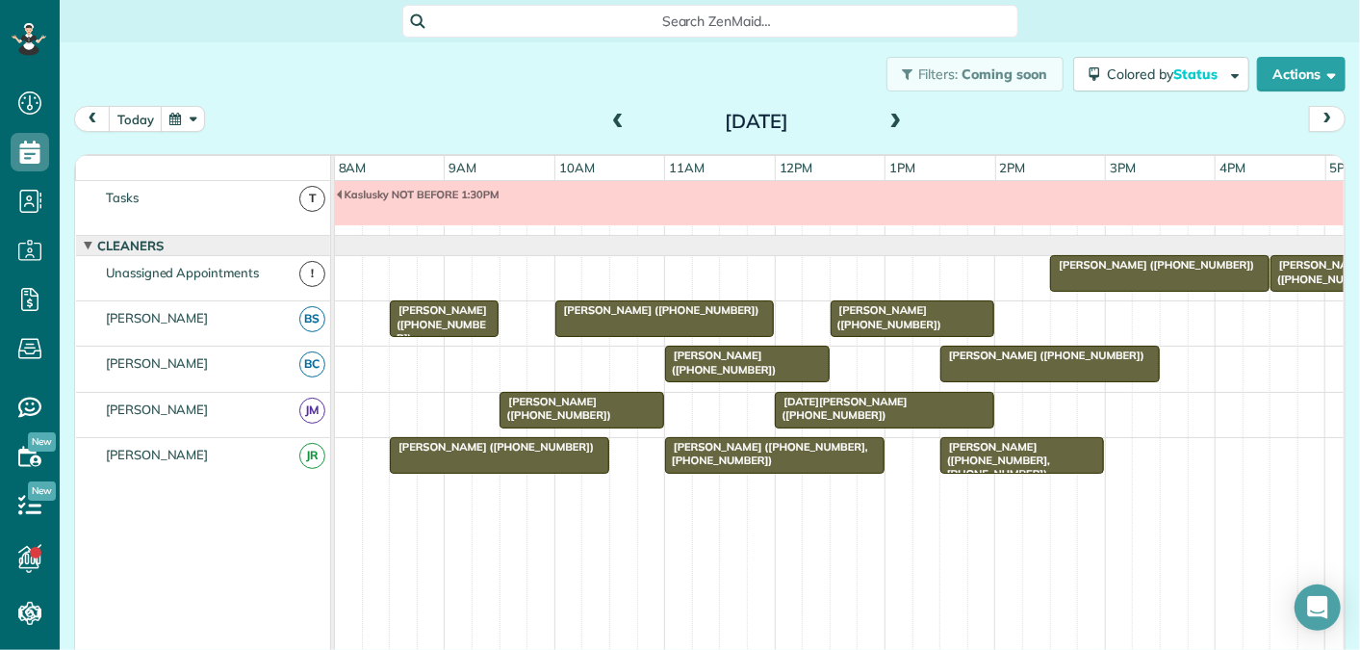
click at [622, 119] on span at bounding box center [617, 122] width 21 height 17
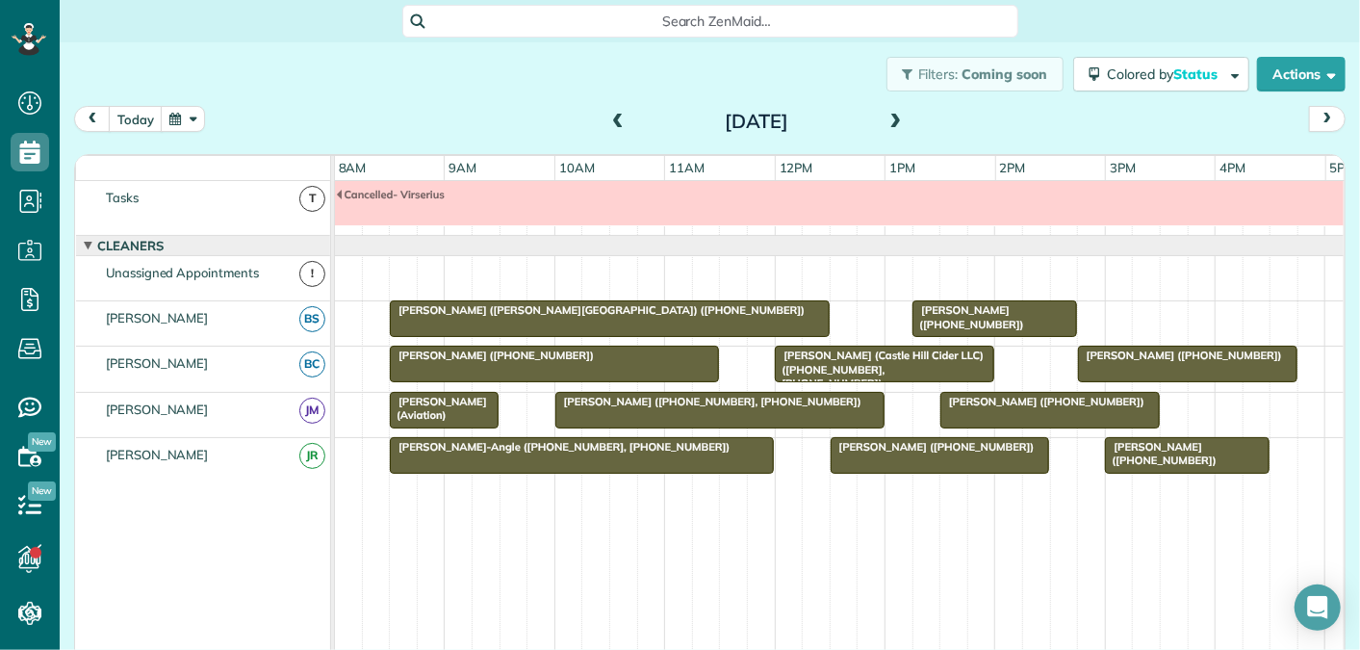
click at [622, 119] on span at bounding box center [617, 122] width 21 height 17
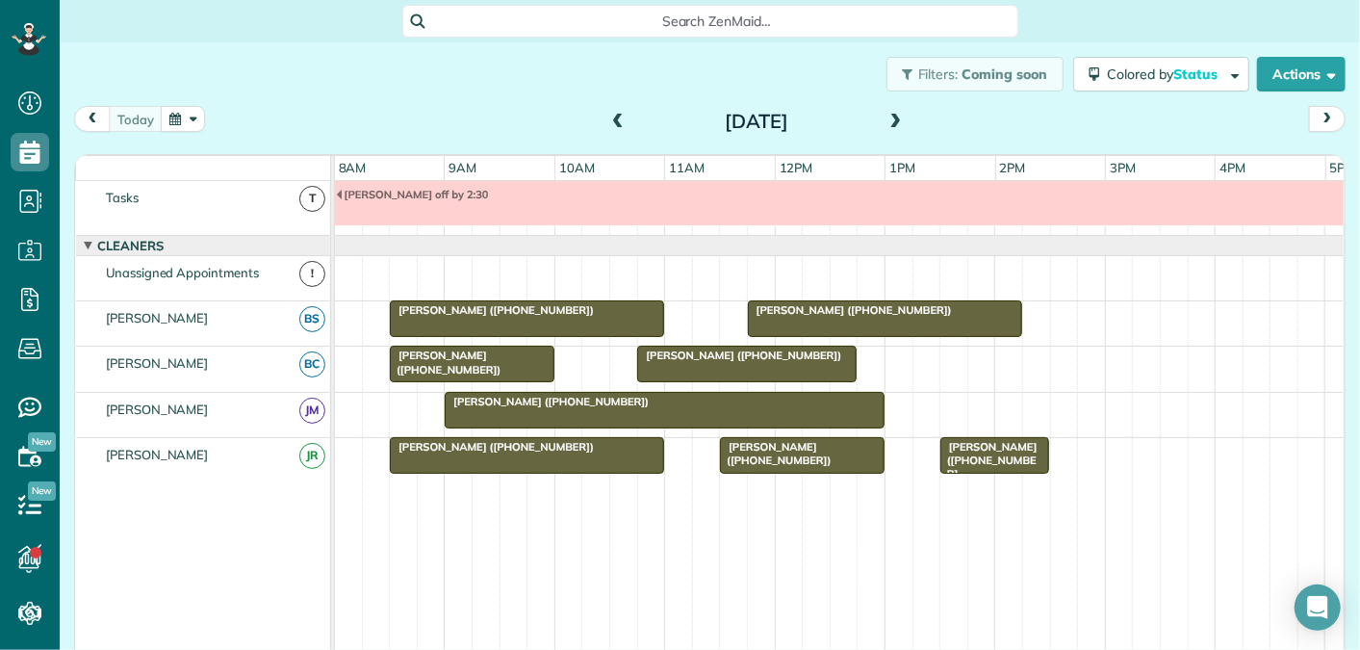
click at [898, 120] on span at bounding box center [895, 122] width 21 height 17
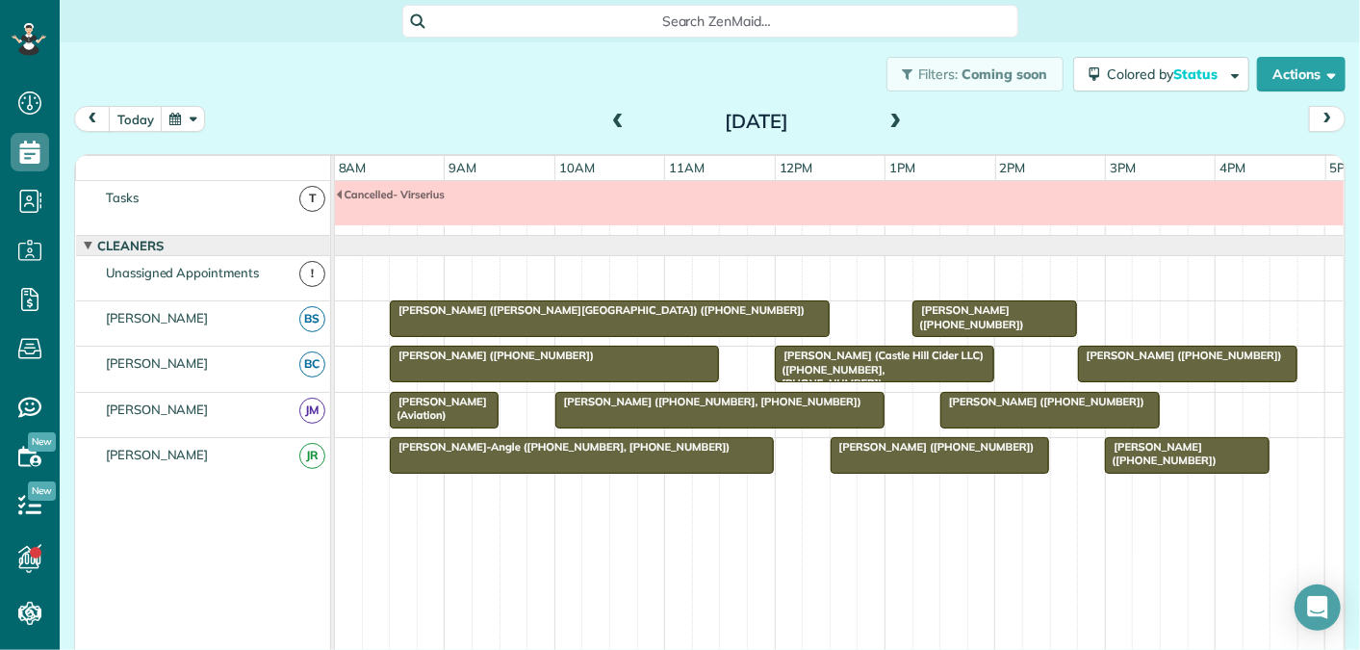
click at [898, 120] on span at bounding box center [895, 122] width 21 height 17
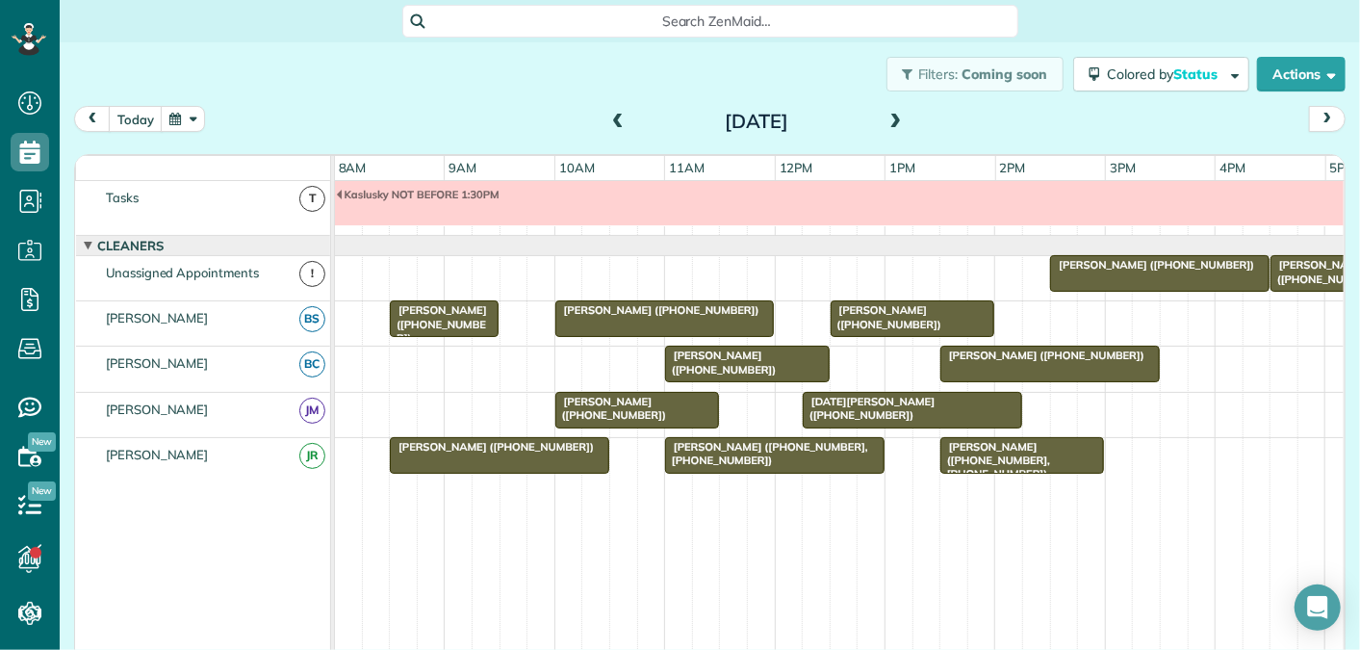
click at [898, 120] on span at bounding box center [895, 122] width 21 height 17
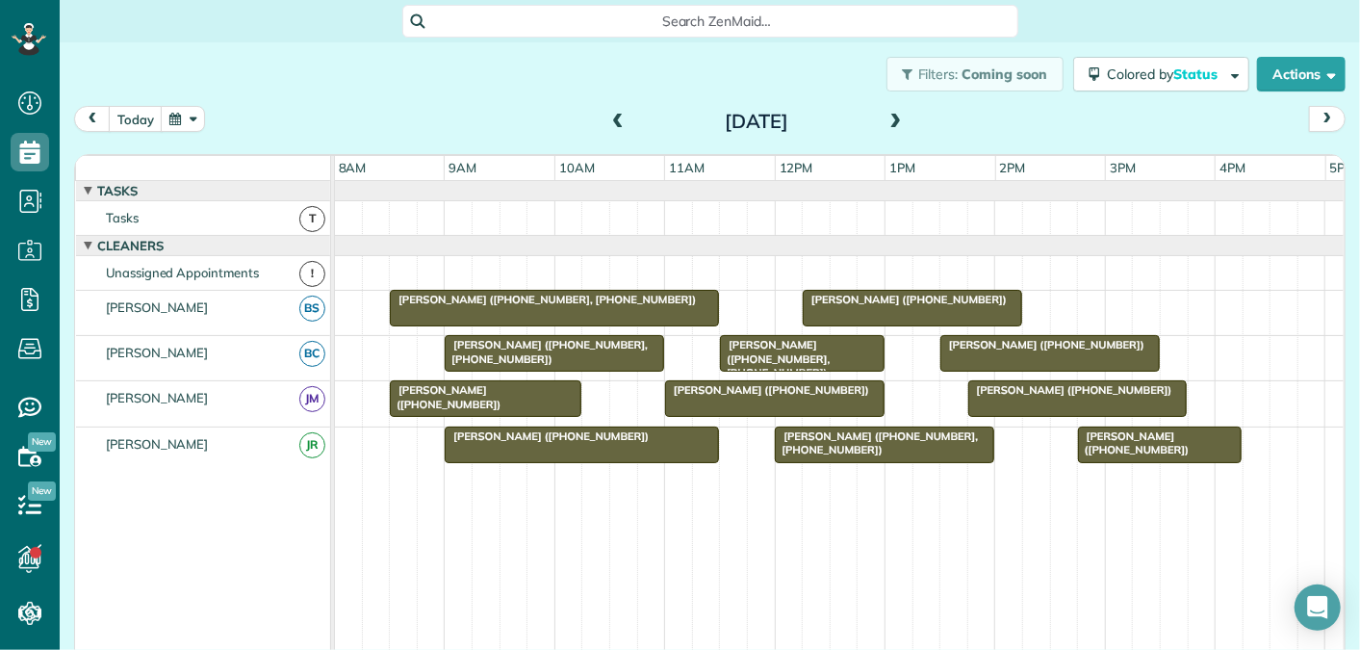
click at [880, 304] on div at bounding box center [912, 308] width 217 height 35
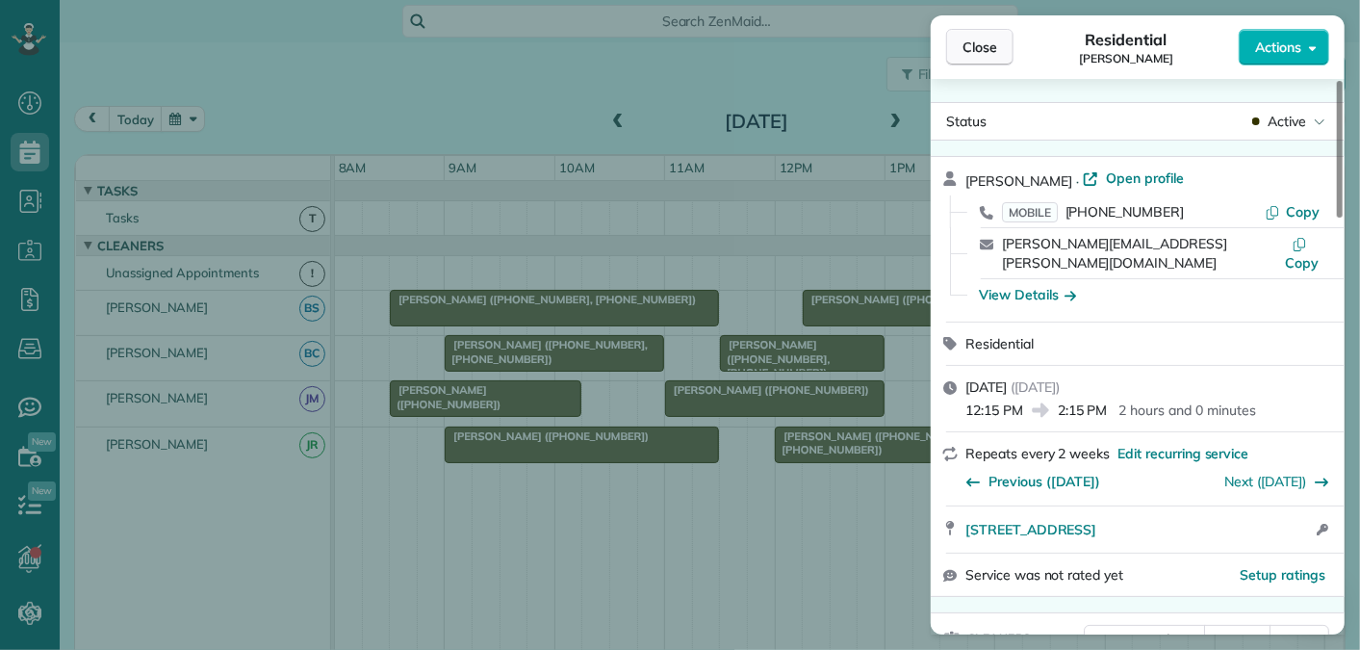
click at [993, 48] on span "Close" at bounding box center [979, 47] width 35 height 19
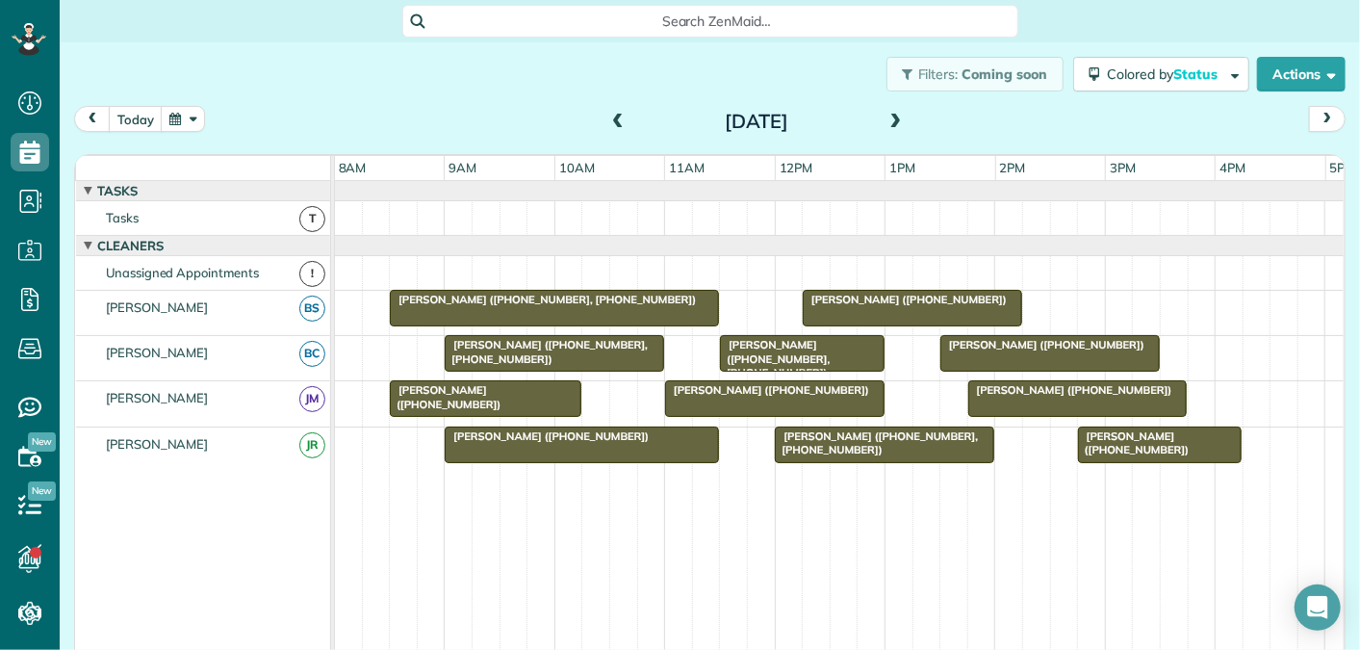
click at [618, 125] on span at bounding box center [617, 122] width 21 height 17
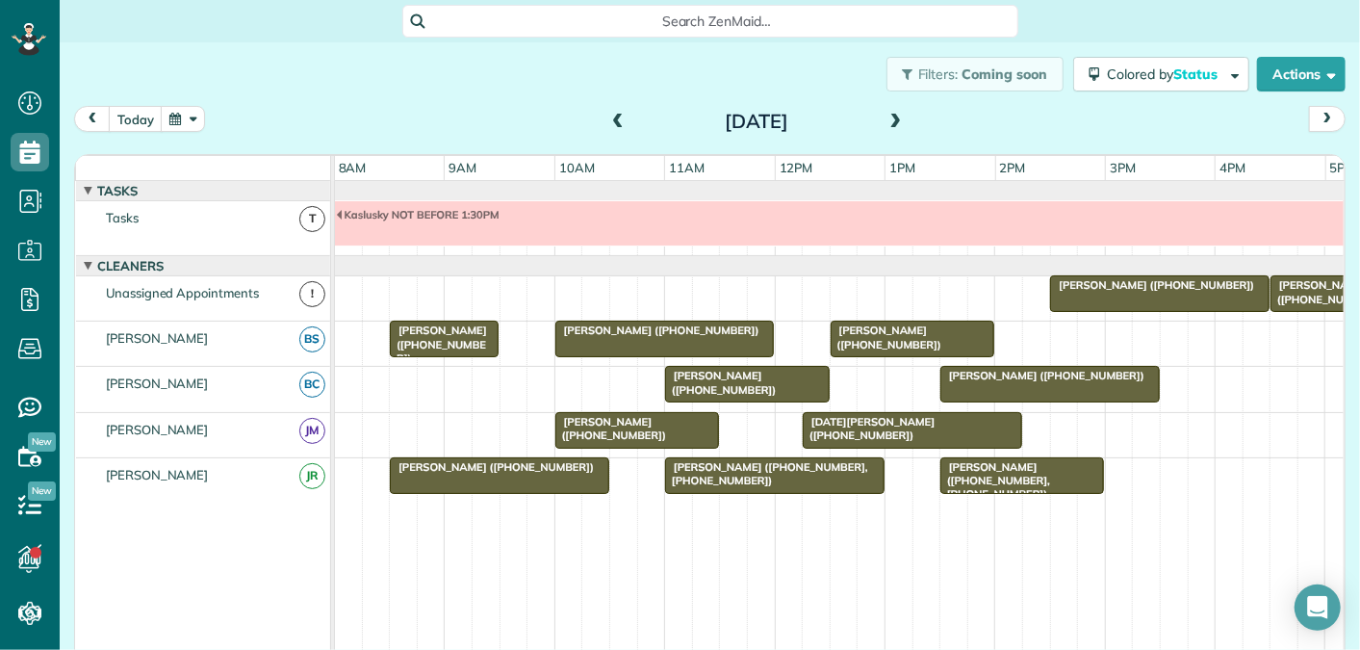
scroll to position [20, 0]
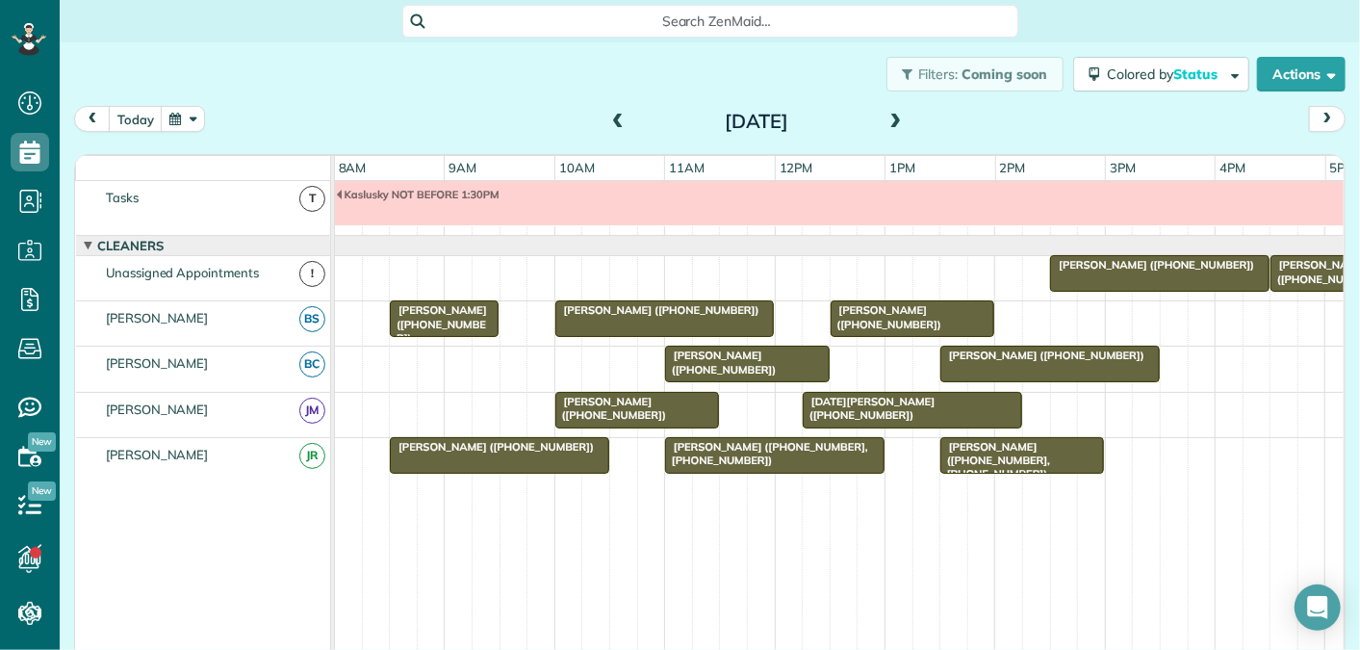
click at [617, 124] on span at bounding box center [617, 122] width 21 height 17
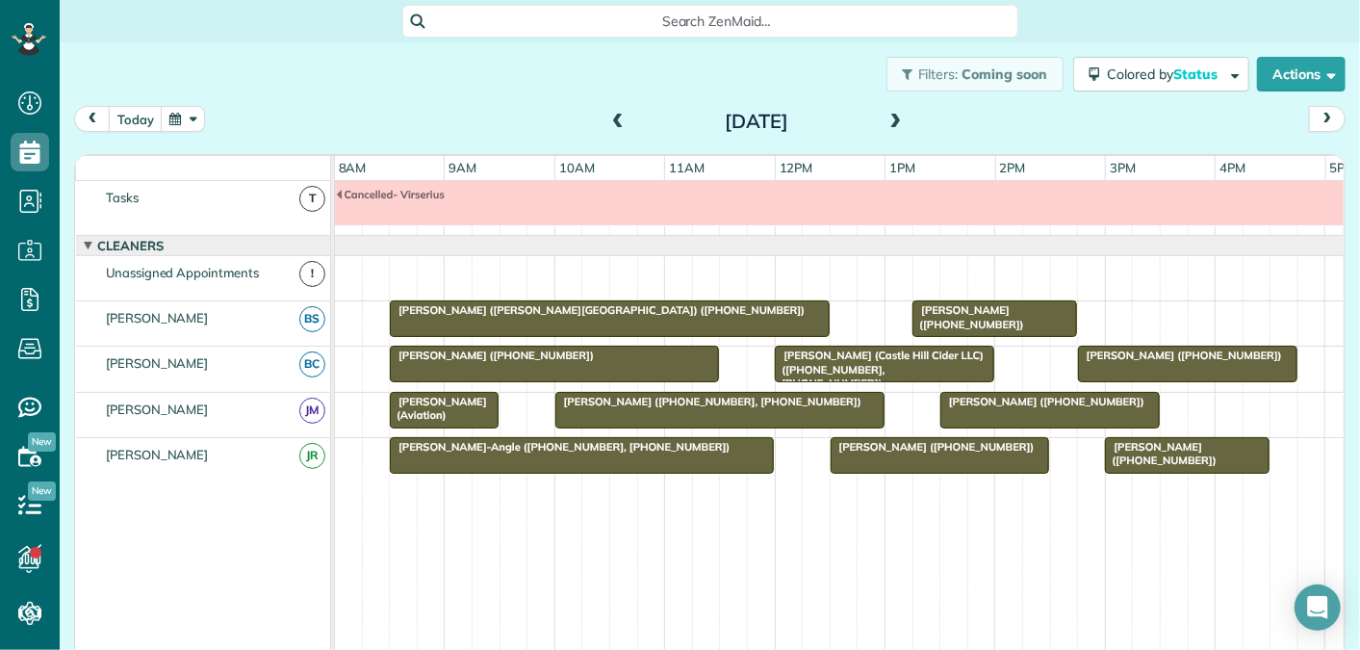
click at [615, 122] on span at bounding box center [617, 122] width 21 height 17
